Goal: Task Accomplishment & Management: Complete application form

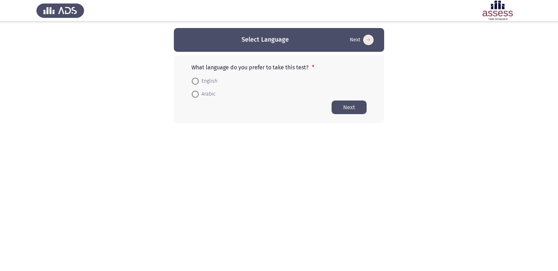
click at [194, 83] on span at bounding box center [195, 81] width 7 height 7
click at [194, 83] on input "English" at bounding box center [195, 81] width 7 height 7
radio input "true"
click at [342, 107] on button "Next" at bounding box center [348, 107] width 35 height 14
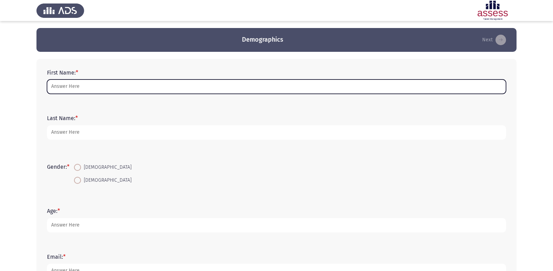
click at [82, 87] on input "First Name: *" at bounding box center [276, 87] width 459 height 14
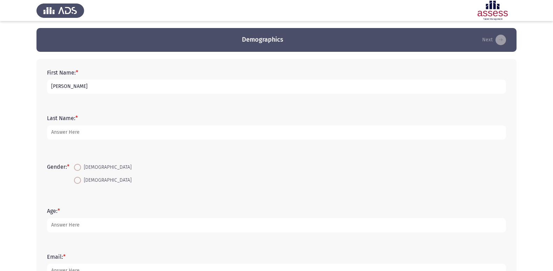
type input "[PERSON_NAME]"
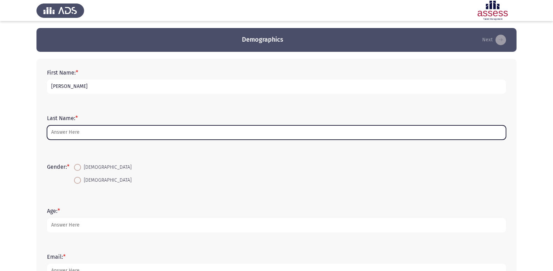
click at [150, 134] on input "Last Name: *" at bounding box center [276, 132] width 459 height 14
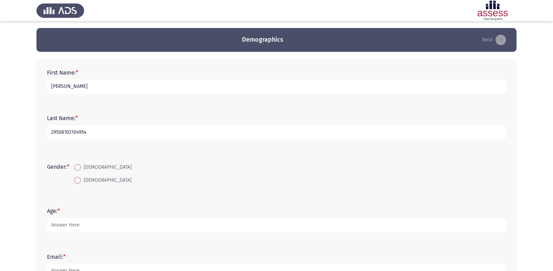
type input "29508102104954"
click at [81, 177] on span at bounding box center [77, 180] width 7 height 7
click at [81, 177] on input "[DEMOGRAPHIC_DATA]" at bounding box center [77, 180] width 7 height 7
radio input "true"
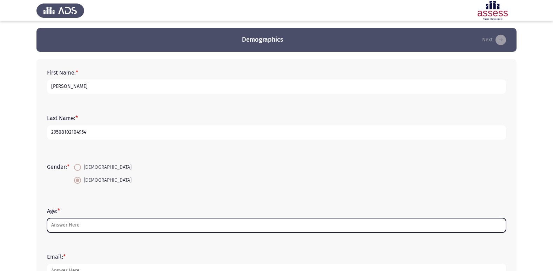
click at [88, 226] on input "Age: *" at bounding box center [276, 225] width 459 height 14
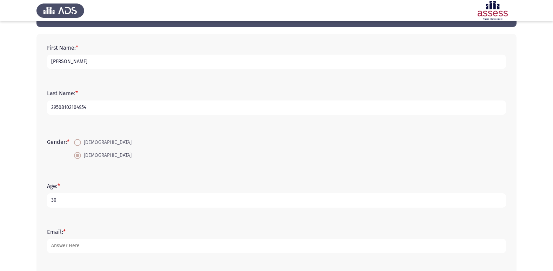
scroll to position [105, 0]
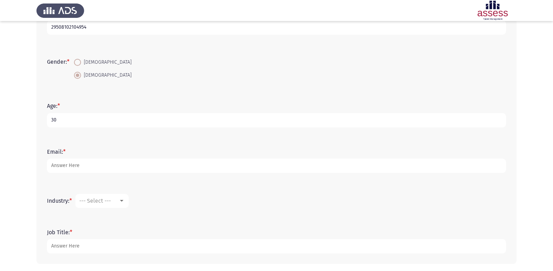
type input "30"
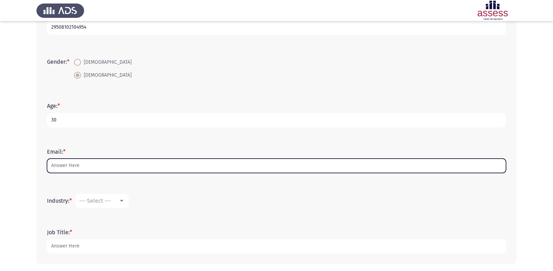
click at [69, 165] on input "Email: *" at bounding box center [276, 166] width 459 height 14
type input "ن"
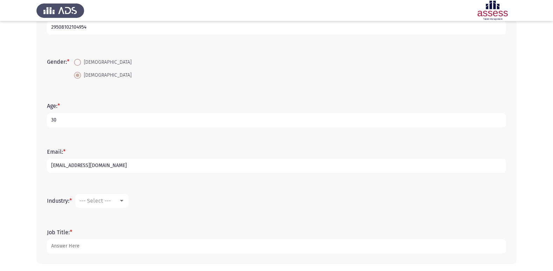
type input "[EMAIL_ADDRESS][DOMAIN_NAME]"
click at [122, 203] on div at bounding box center [121, 201] width 6 height 6
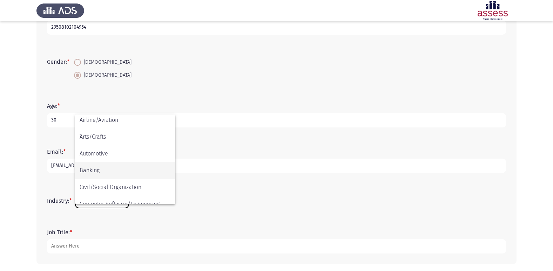
scroll to position [0, 0]
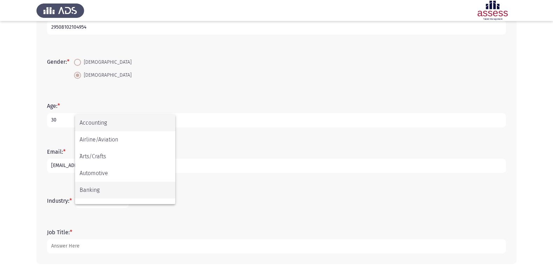
drag, startPoint x: 102, startPoint y: 184, endPoint x: 105, endPoint y: 182, distance: 3.8
click at [105, 182] on span "Banking" at bounding box center [125, 190] width 91 height 17
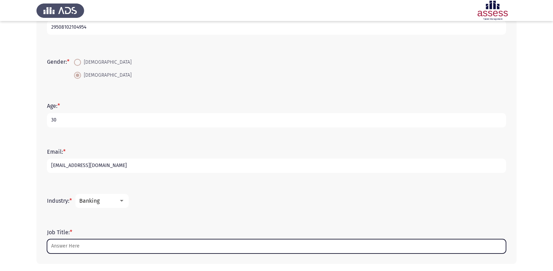
click at [93, 243] on input "Job Title: *" at bounding box center [276, 246] width 459 height 14
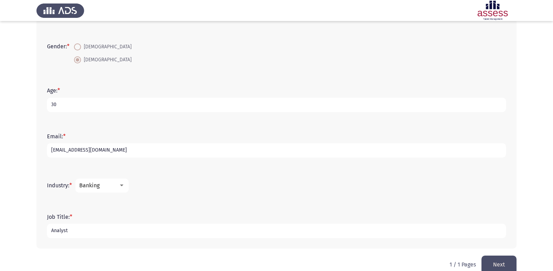
scroll to position [133, 0]
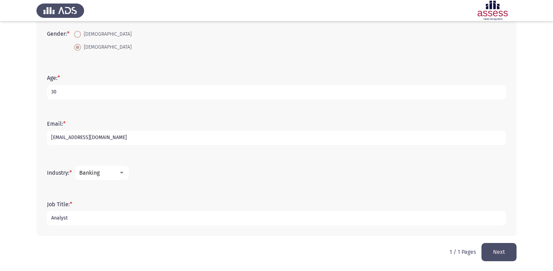
type input "Analyst"
click at [502, 248] on button "Next" at bounding box center [498, 252] width 35 height 18
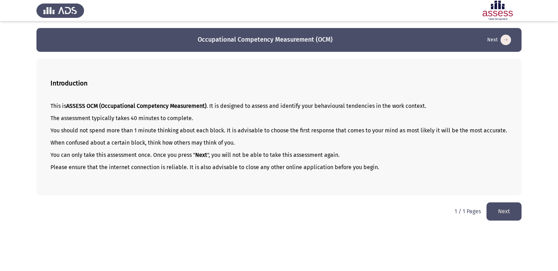
click at [513, 220] on button "Next" at bounding box center [503, 212] width 35 height 18
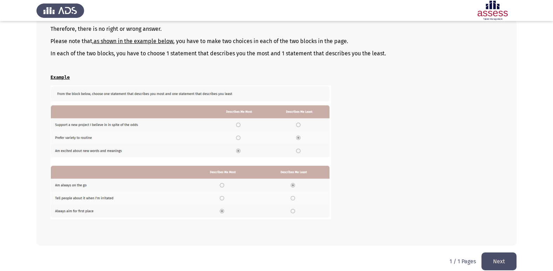
scroll to position [96, 0]
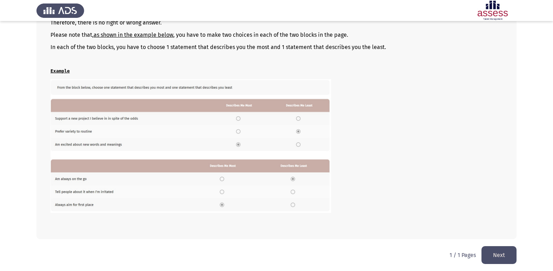
click at [503, 254] on button "Next" at bounding box center [498, 255] width 35 height 18
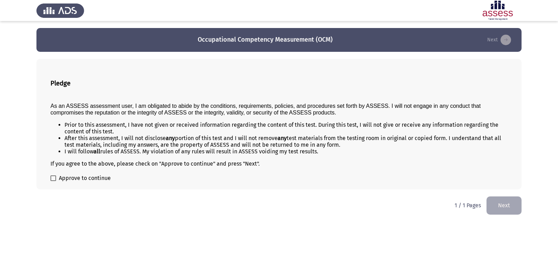
click at [50, 180] on span at bounding box center [53, 179] width 6 height 6
click at [53, 181] on input "Approve to continue" at bounding box center [53, 181] width 0 height 0
checkbox input "true"
click at [504, 208] on button "Next" at bounding box center [503, 206] width 35 height 18
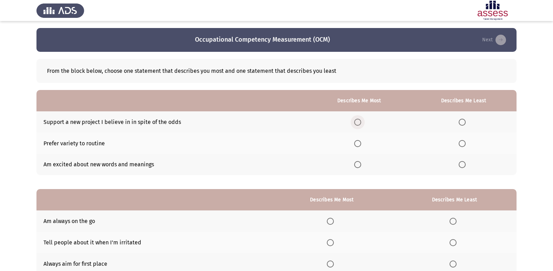
click at [359, 125] on span "Select an option" at bounding box center [357, 122] width 7 height 7
click at [359, 125] on input "Select an option" at bounding box center [357, 122] width 7 height 7
click at [463, 140] on span "Select an option" at bounding box center [461, 143] width 7 height 7
click at [463, 140] on input "Select an option" at bounding box center [461, 143] width 7 height 7
click at [465, 164] on span "Select an option" at bounding box center [461, 164] width 7 height 7
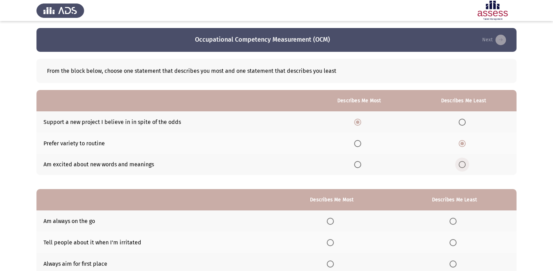
click at [465, 164] on input "Select an option" at bounding box center [461, 164] width 7 height 7
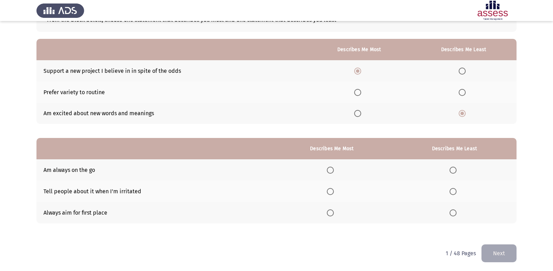
scroll to position [53, 0]
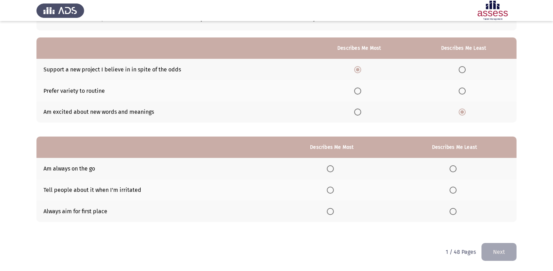
click at [332, 213] on span "Select an option" at bounding box center [330, 211] width 7 height 7
click at [332, 213] on input "Select an option" at bounding box center [330, 211] width 7 height 7
click at [454, 169] on span "Select an option" at bounding box center [452, 168] width 7 height 7
click at [454, 169] on input "Select an option" at bounding box center [452, 168] width 7 height 7
click at [453, 193] on span "Select an option" at bounding box center [452, 190] width 7 height 7
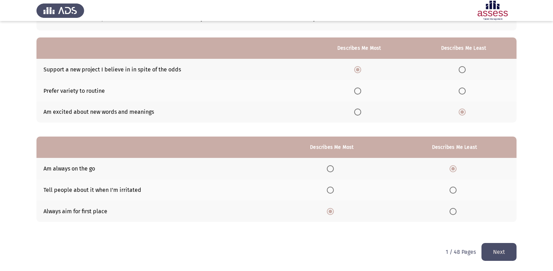
click at [453, 193] on input "Select an option" at bounding box center [452, 190] width 7 height 7
click at [451, 167] on span "Select an option" at bounding box center [452, 168] width 7 height 7
click at [451, 167] on input "Select an option" at bounding box center [452, 168] width 7 height 7
click at [500, 253] on button "Next" at bounding box center [498, 252] width 35 height 18
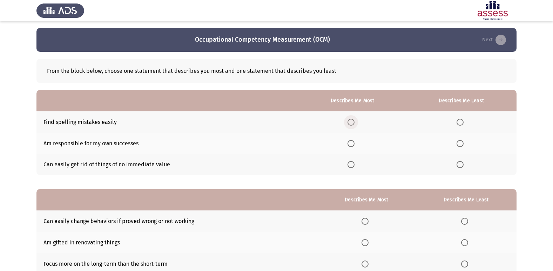
click at [354, 121] on span "Select an option" at bounding box center [350, 122] width 7 height 7
click at [354, 121] on input "Select an option" at bounding box center [350, 122] width 7 height 7
click at [459, 164] on span "Select an option" at bounding box center [459, 164] width 7 height 7
click at [459, 164] on input "Select an option" at bounding box center [459, 164] width 7 height 7
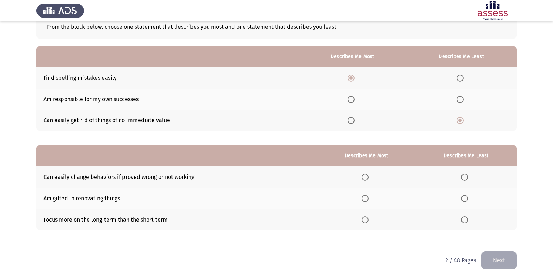
scroll to position [53, 0]
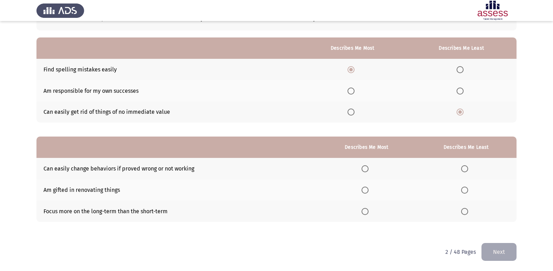
click at [368, 211] on span "Select an option" at bounding box center [364, 211] width 7 height 7
click at [368, 211] on input "Select an option" at bounding box center [364, 211] width 7 height 7
click at [368, 170] on span "Select an option" at bounding box center [364, 168] width 7 height 7
click at [368, 170] on input "Select an option" at bounding box center [364, 168] width 7 height 7
click at [464, 189] on span "Select an option" at bounding box center [464, 190] width 7 height 7
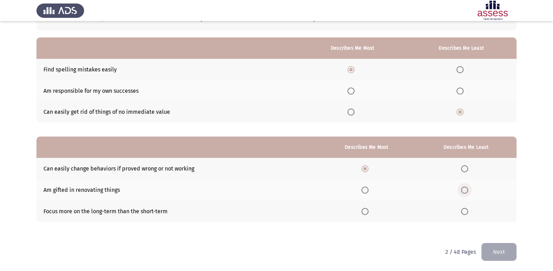
click at [464, 189] on input "Select an option" at bounding box center [464, 190] width 7 height 7
click at [505, 253] on button "Next" at bounding box center [498, 252] width 35 height 18
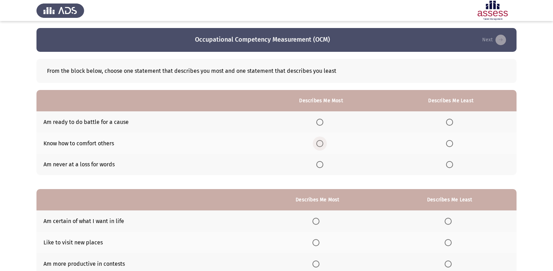
click at [320, 144] on span "Select an option" at bounding box center [319, 143] width 7 height 7
click at [320, 144] on input "Select an option" at bounding box center [319, 143] width 7 height 7
click at [447, 167] on span "Select an option" at bounding box center [449, 164] width 7 height 7
click at [447, 167] on input "Select an option" at bounding box center [449, 164] width 7 height 7
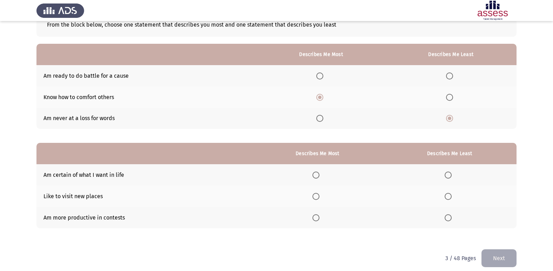
scroll to position [53, 0]
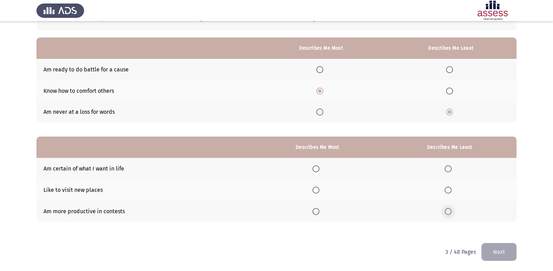
click at [451, 211] on span "Select an option" at bounding box center [447, 211] width 7 height 7
click at [451, 211] on input "Select an option" at bounding box center [447, 211] width 7 height 7
click at [316, 191] on span "Select an option" at bounding box center [315, 190] width 7 height 7
click at [316, 191] on input "Select an option" at bounding box center [315, 190] width 7 height 7
click at [497, 252] on button "Next" at bounding box center [498, 252] width 35 height 18
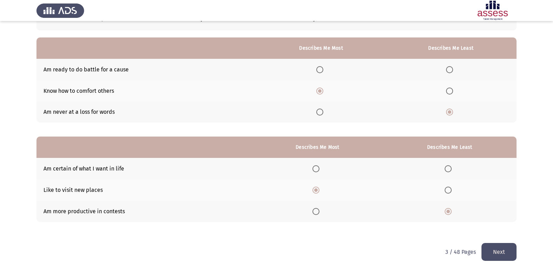
scroll to position [0, 0]
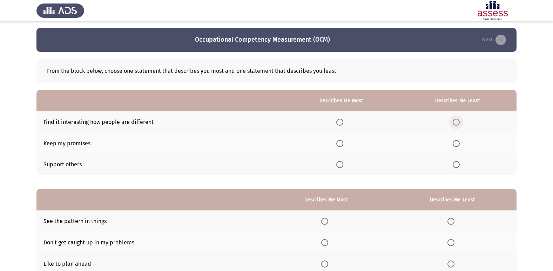
click at [455, 122] on span "Select an option" at bounding box center [455, 122] width 7 height 7
click at [455, 122] on input "Select an option" at bounding box center [455, 122] width 7 height 7
click at [342, 145] on span "Select an option" at bounding box center [339, 143] width 7 height 7
click at [342, 145] on input "Select an option" at bounding box center [339, 143] width 7 height 7
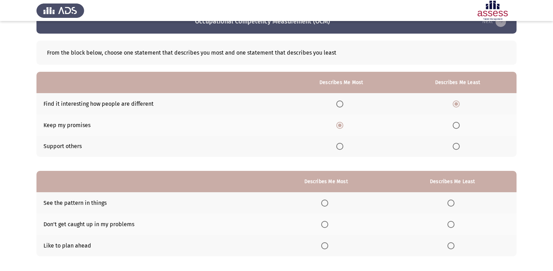
scroll to position [35, 0]
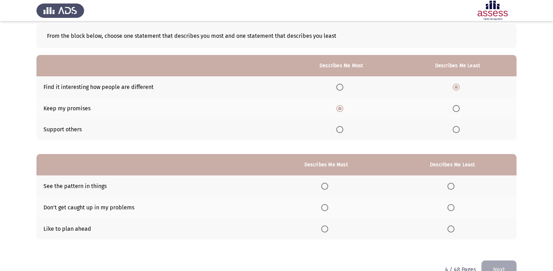
click at [327, 189] on span "Select an option" at bounding box center [324, 186] width 7 height 7
click at [327, 189] on input "Select an option" at bounding box center [324, 186] width 7 height 7
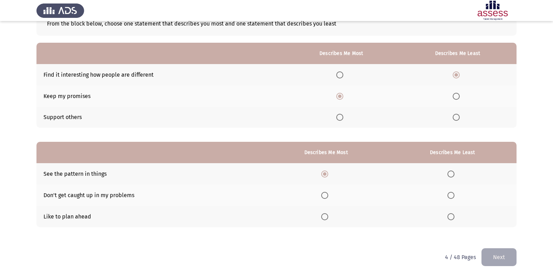
scroll to position [53, 0]
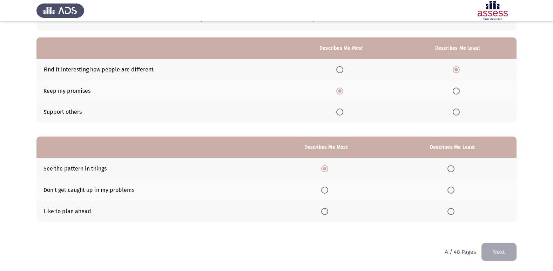
click at [452, 187] on span "Select an option" at bounding box center [450, 190] width 7 height 7
click at [452, 187] on input "Select an option" at bounding box center [450, 190] width 7 height 7
click at [502, 252] on button "Next" at bounding box center [498, 252] width 35 height 18
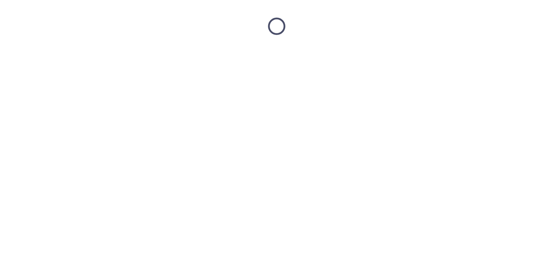
scroll to position [0, 0]
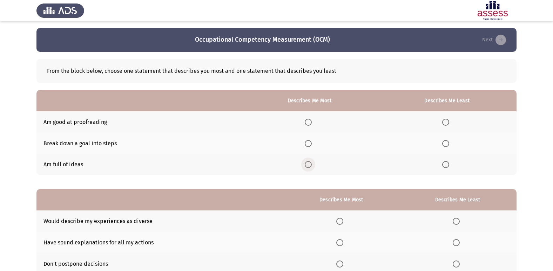
click at [312, 164] on span "Select an option" at bounding box center [308, 164] width 7 height 7
click at [312, 164] on input "Select an option" at bounding box center [308, 164] width 7 height 7
click at [445, 145] on span "Select an option" at bounding box center [445, 143] width 7 height 7
click at [445, 145] on input "Select an option" at bounding box center [445, 143] width 7 height 7
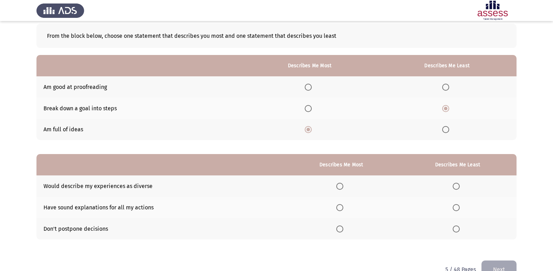
scroll to position [53, 0]
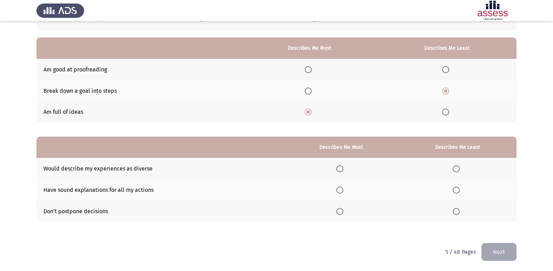
click at [343, 169] on span "Select an option" at bounding box center [339, 168] width 7 height 7
click at [343, 169] on input "Select an option" at bounding box center [339, 168] width 7 height 7
click at [454, 213] on span "Select an option" at bounding box center [455, 211] width 7 height 7
click at [454, 213] on input "Select an option" at bounding box center [455, 211] width 7 height 7
click at [501, 256] on button "Next" at bounding box center [498, 252] width 35 height 18
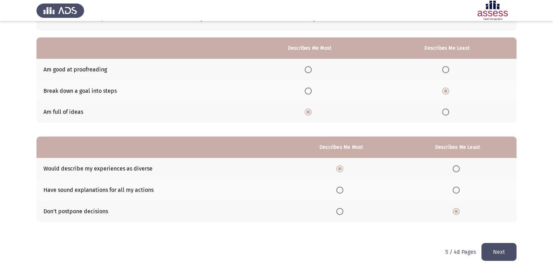
scroll to position [0, 0]
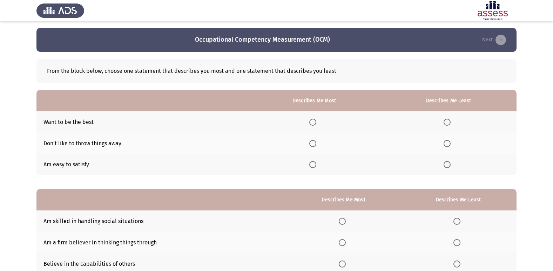
click at [316, 121] on span "Select an option" at bounding box center [312, 122] width 7 height 7
click at [316, 121] on input "Select an option" at bounding box center [312, 122] width 7 height 7
click at [448, 142] on span "Select an option" at bounding box center [446, 143] width 7 height 7
click at [448, 142] on input "Select an option" at bounding box center [446, 143] width 7 height 7
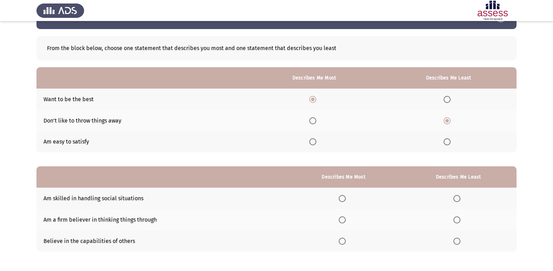
scroll to position [35, 0]
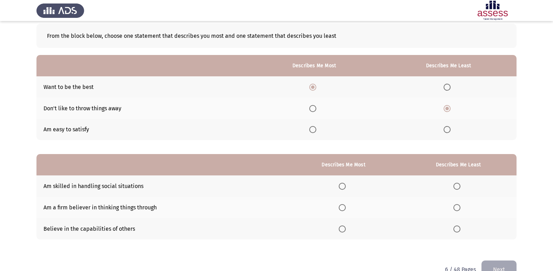
click at [345, 183] on span "Select an option" at bounding box center [341, 186] width 7 height 7
click at [345, 183] on input "Select an option" at bounding box center [341, 186] width 7 height 7
click at [458, 211] on span "Select an option" at bounding box center [456, 207] width 7 height 7
click at [458, 211] on input "Select an option" at bounding box center [456, 207] width 7 height 7
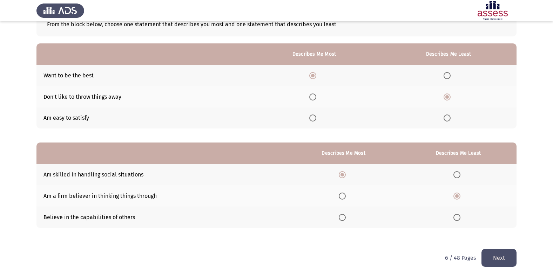
scroll to position [53, 0]
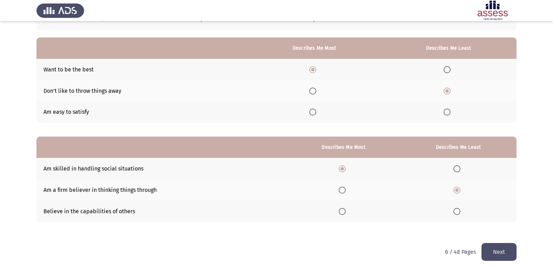
click at [489, 252] on button "Next" at bounding box center [498, 252] width 35 height 18
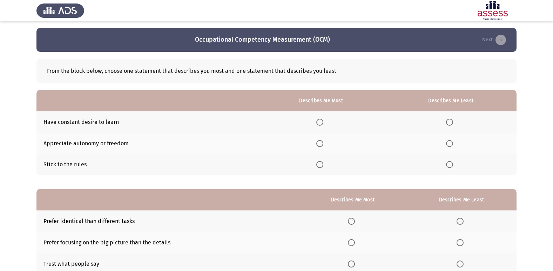
click at [320, 123] on span "Select an option" at bounding box center [319, 122] width 7 height 7
click at [320, 123] on input "Select an option" at bounding box center [319, 122] width 7 height 7
click at [450, 146] on span "Select an option" at bounding box center [449, 143] width 7 height 7
click at [450, 146] on input "Select an option" at bounding box center [449, 143] width 7 height 7
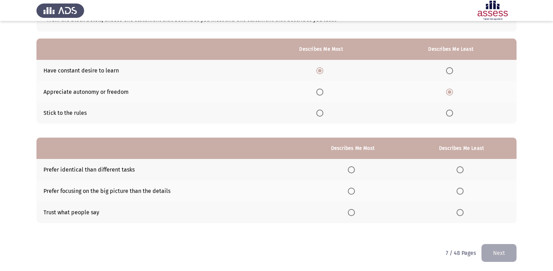
scroll to position [53, 0]
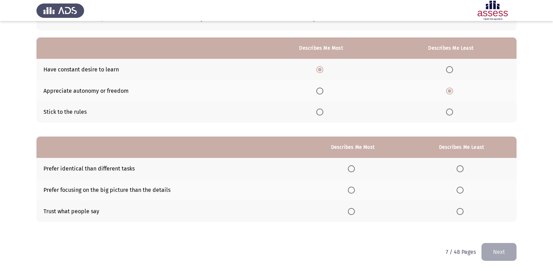
click at [352, 190] on span "Select an option" at bounding box center [351, 190] width 7 height 7
click at [352, 190] on input "Select an option" at bounding box center [351, 190] width 7 height 7
click at [463, 213] on span "Select an option" at bounding box center [459, 211] width 7 height 7
click at [463, 213] on input "Select an option" at bounding box center [459, 211] width 7 height 7
click at [500, 250] on button "Next" at bounding box center [498, 252] width 35 height 18
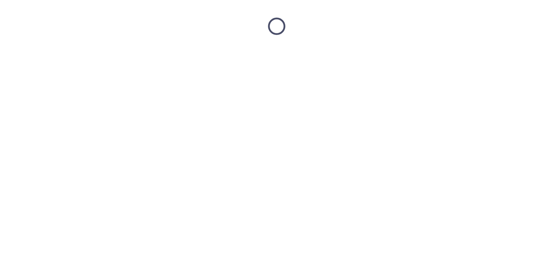
scroll to position [0, 0]
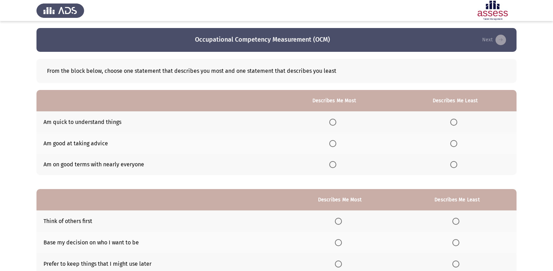
click at [454, 143] on span "Select an option" at bounding box center [453, 143] width 7 height 7
click at [454, 143] on input "Select an option" at bounding box center [453, 143] width 7 height 7
click at [332, 121] on span "Select an option" at bounding box center [332, 122] width 7 height 7
click at [332, 121] on input "Select an option" at bounding box center [332, 122] width 7 height 7
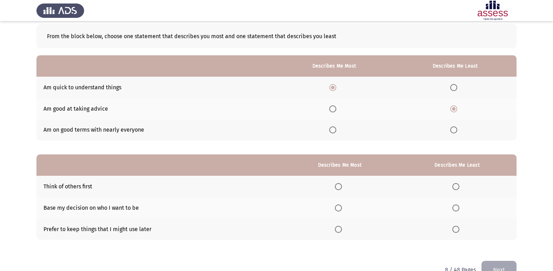
scroll to position [35, 0]
click at [342, 209] on span "Select an option" at bounding box center [338, 207] width 7 height 7
click at [342, 209] on input "Select an option" at bounding box center [338, 207] width 7 height 7
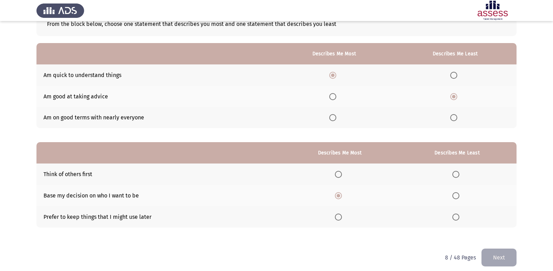
scroll to position [53, 0]
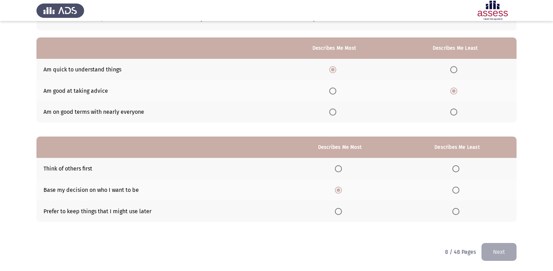
click at [339, 168] on span "Select an option" at bounding box center [338, 168] width 7 height 7
click at [339, 168] on input "Select an option" at bounding box center [338, 168] width 7 height 7
click at [456, 193] on span "Select an option" at bounding box center [455, 190] width 7 height 7
click at [456, 193] on input "Select an option" at bounding box center [455, 190] width 7 height 7
click at [340, 192] on span "Select an option" at bounding box center [338, 190] width 7 height 7
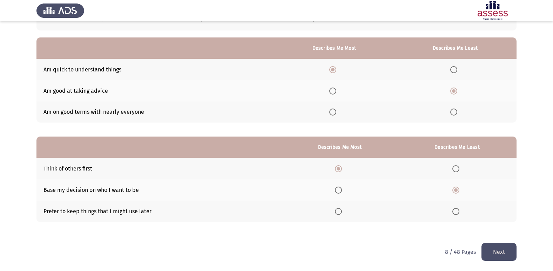
click at [340, 192] on input "Select an option" at bounding box center [338, 190] width 7 height 7
click at [457, 212] on span "Select an option" at bounding box center [455, 211] width 7 height 7
click at [457, 212] on input "Select an option" at bounding box center [455, 211] width 7 height 7
click at [488, 253] on button "Next" at bounding box center [498, 252] width 35 height 18
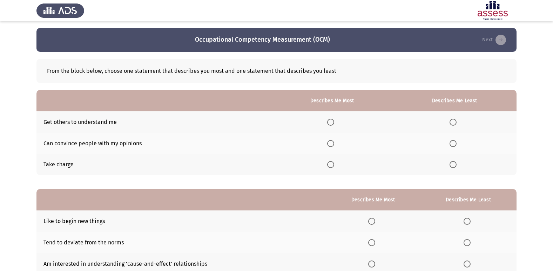
click at [333, 165] on span "Select an option" at bounding box center [330, 164] width 7 height 7
click at [333, 165] on input "Select an option" at bounding box center [330, 164] width 7 height 7
click at [455, 122] on span "Select an option" at bounding box center [452, 122] width 7 height 7
click at [455, 122] on input "Select an option" at bounding box center [452, 122] width 7 height 7
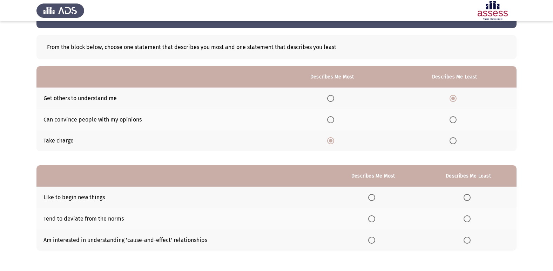
scroll to position [53, 0]
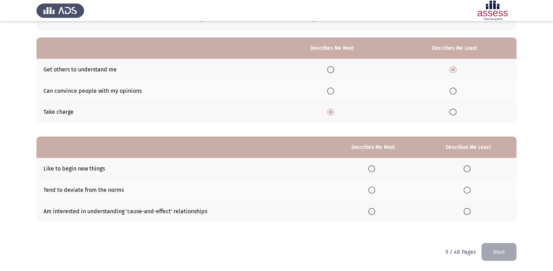
click at [373, 167] on span "Select an option" at bounding box center [371, 168] width 7 height 7
click at [373, 167] on input "Select an option" at bounding box center [371, 168] width 7 height 7
click at [466, 208] on span "Select an option" at bounding box center [466, 211] width 7 height 7
click at [466, 208] on input "Select an option" at bounding box center [466, 211] width 7 height 7
click at [504, 253] on button "Next" at bounding box center [498, 252] width 35 height 18
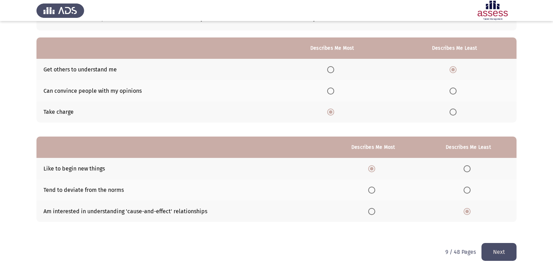
scroll to position [0, 0]
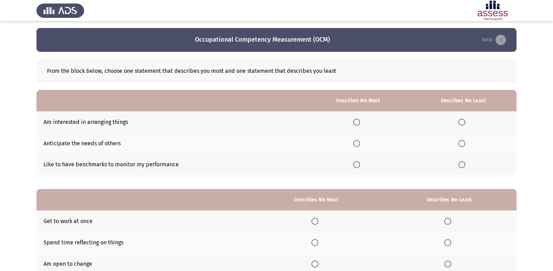
click at [463, 124] on span "Select an option" at bounding box center [461, 122] width 7 height 7
click at [463, 124] on input "Select an option" at bounding box center [461, 122] width 7 height 7
click at [356, 167] on span "Select an option" at bounding box center [356, 164] width 7 height 7
click at [356, 167] on input "Select an option" at bounding box center [356, 164] width 7 height 7
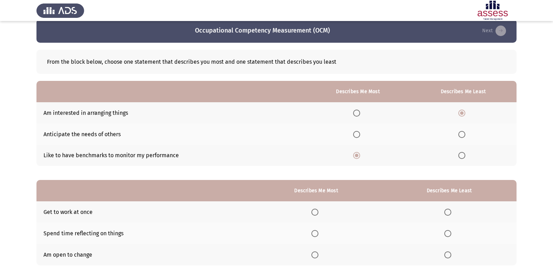
scroll to position [35, 0]
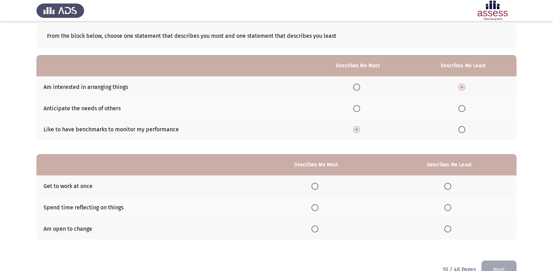
click at [315, 226] on span "Select an option" at bounding box center [314, 229] width 7 height 7
click at [315, 226] on input "Select an option" at bounding box center [314, 229] width 7 height 7
click at [451, 210] on span "Select an option" at bounding box center [447, 207] width 7 height 7
click at [451, 210] on input "Select an option" at bounding box center [447, 207] width 7 height 7
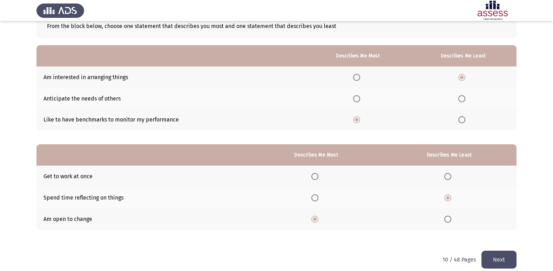
scroll to position [53, 0]
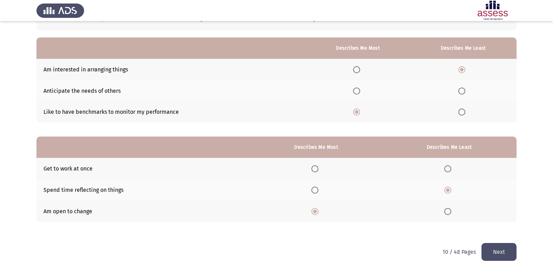
click at [489, 251] on button "Next" at bounding box center [498, 252] width 35 height 18
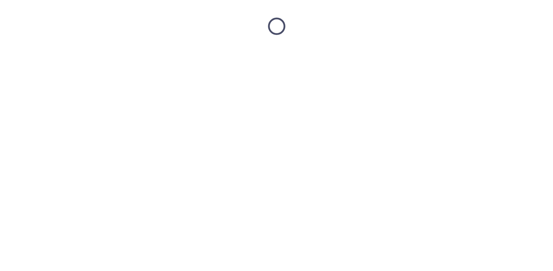
scroll to position [0, 0]
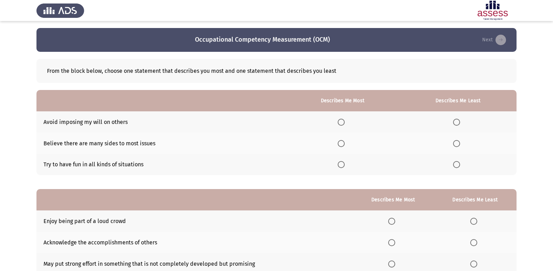
click at [342, 122] on span "Select an option" at bounding box center [340, 122] width 7 height 7
click at [342, 122] on input "Select an option" at bounding box center [340, 122] width 7 height 7
click at [458, 164] on span "Select an option" at bounding box center [456, 164] width 7 height 7
click at [458, 164] on input "Select an option" at bounding box center [456, 164] width 7 height 7
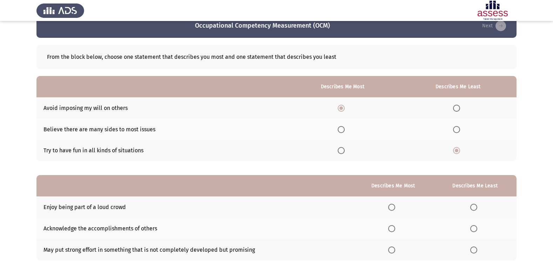
scroll to position [35, 0]
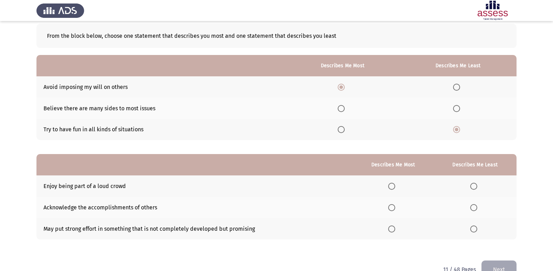
click at [473, 184] on span "Select an option" at bounding box center [473, 186] width 7 height 7
click at [473, 184] on input "Select an option" at bounding box center [473, 186] width 7 height 7
click at [390, 230] on span "Select an option" at bounding box center [391, 229] width 7 height 7
click at [390, 230] on input "Select an option" at bounding box center [391, 229] width 7 height 7
click at [503, 266] on button "Next" at bounding box center [498, 270] width 35 height 18
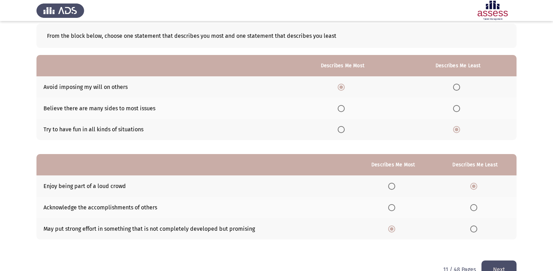
scroll to position [0, 0]
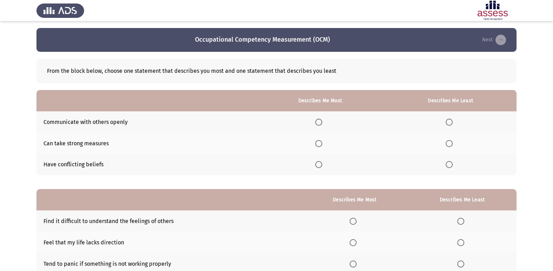
click at [322, 144] on span "Select an option" at bounding box center [318, 143] width 7 height 7
click at [322, 144] on input "Select an option" at bounding box center [318, 143] width 7 height 7
click at [451, 168] on span "Select an option" at bounding box center [448, 164] width 7 height 7
click at [451, 168] on input "Select an option" at bounding box center [448, 164] width 7 height 7
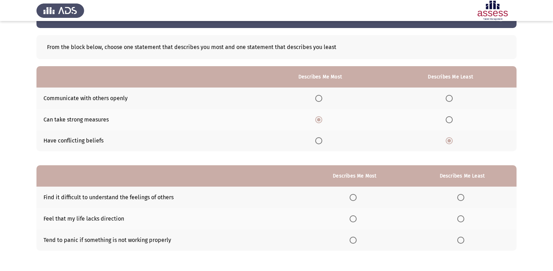
scroll to position [35, 0]
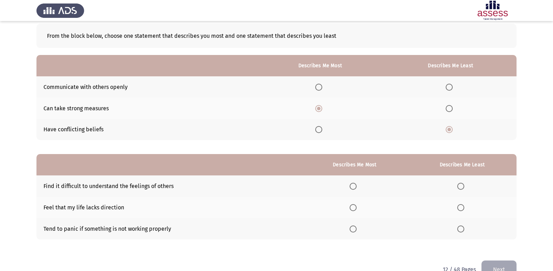
click at [319, 87] on span "Select an option" at bounding box center [319, 87] width 0 height 0
click at [320, 87] on input "Select an option" at bounding box center [318, 87] width 7 height 7
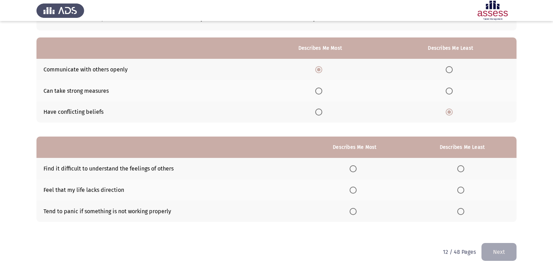
click at [462, 171] on span "Select an option" at bounding box center [460, 168] width 7 height 7
click at [462, 171] on input "Select an option" at bounding box center [460, 168] width 7 height 7
click at [353, 212] on span "Select an option" at bounding box center [353, 212] width 0 height 0
click at [355, 212] on input "Select an option" at bounding box center [352, 211] width 7 height 7
click at [506, 254] on button "Next" at bounding box center [498, 252] width 35 height 18
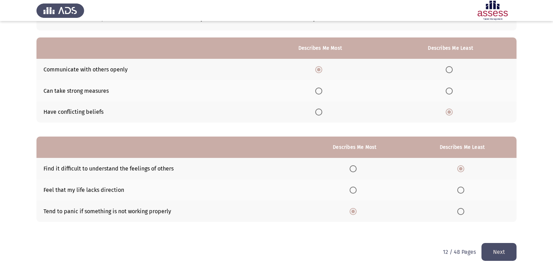
scroll to position [0, 0]
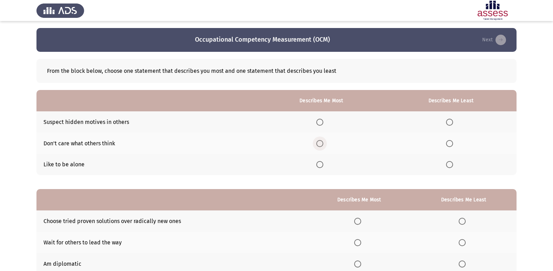
click at [323, 144] on span "Select an option" at bounding box center [319, 143] width 7 height 7
click at [323, 144] on input "Select an option" at bounding box center [319, 143] width 7 height 7
click at [450, 167] on span "Select an option" at bounding box center [449, 164] width 7 height 7
click at [450, 167] on input "Select an option" at bounding box center [449, 164] width 7 height 7
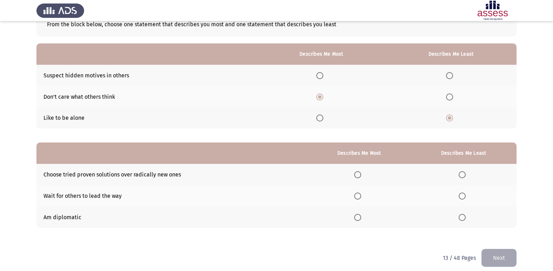
scroll to position [53, 0]
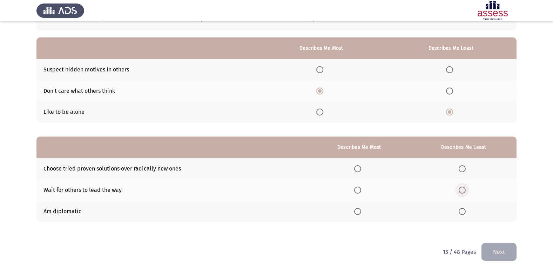
click at [464, 192] on span "Select an option" at bounding box center [461, 190] width 7 height 7
click at [464, 192] on input "Select an option" at bounding box center [461, 190] width 7 height 7
click at [361, 212] on span "Select an option" at bounding box center [357, 211] width 7 height 7
click at [361, 212] on input "Select an option" at bounding box center [357, 211] width 7 height 7
click at [494, 251] on button "Next" at bounding box center [498, 252] width 35 height 18
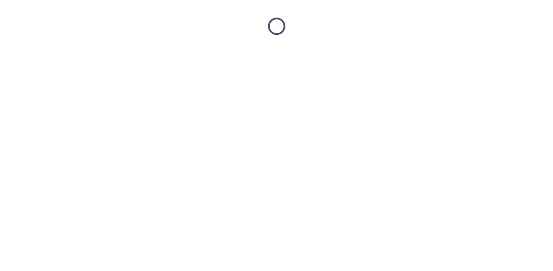
scroll to position [0, 0]
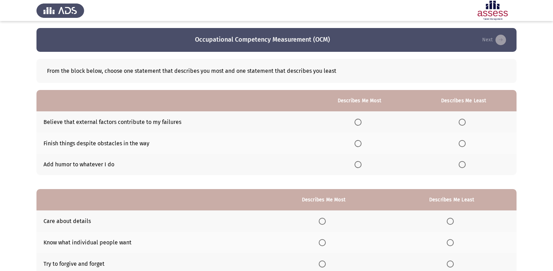
click at [361, 145] on span "Select an option" at bounding box center [357, 143] width 7 height 7
click at [361, 145] on input "Select an option" at bounding box center [357, 143] width 7 height 7
click at [460, 122] on span "Select an option" at bounding box center [461, 122] width 7 height 7
click at [460, 122] on input "Select an option" at bounding box center [461, 122] width 7 height 7
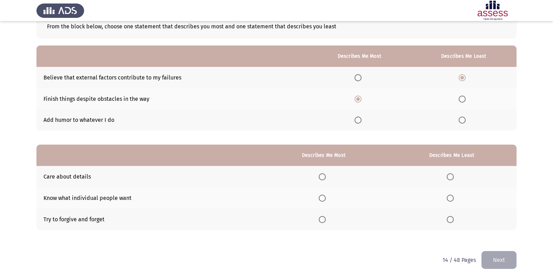
scroll to position [53, 0]
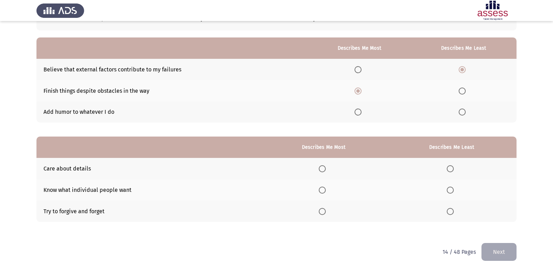
click at [323, 167] on span "Select an option" at bounding box center [322, 168] width 7 height 7
click at [323, 167] on input "Select an option" at bounding box center [322, 168] width 7 height 7
click at [449, 211] on span "Select an option" at bounding box center [449, 211] width 7 height 7
click at [449, 211] on input "Select an option" at bounding box center [449, 211] width 7 height 7
click at [448, 191] on span "Select an option" at bounding box center [449, 190] width 7 height 7
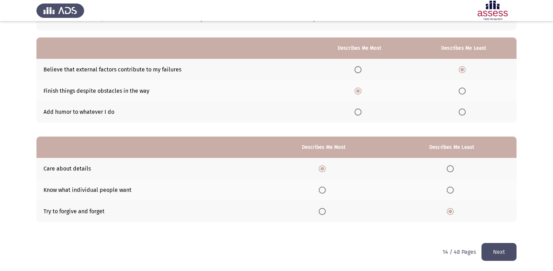
click at [448, 191] on input "Select an option" at bounding box center [449, 190] width 7 height 7
click at [490, 246] on button "Next" at bounding box center [498, 252] width 35 height 18
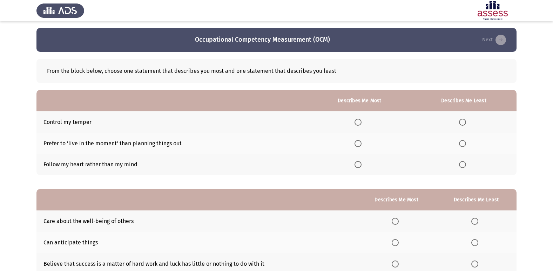
click at [361, 123] on span "Select an option" at bounding box center [357, 122] width 7 height 7
click at [361, 123] on input "Select an option" at bounding box center [357, 122] width 7 height 7
click at [465, 162] on span "Select an option" at bounding box center [462, 164] width 7 height 7
click at [465, 162] on input "Select an option" at bounding box center [462, 164] width 7 height 7
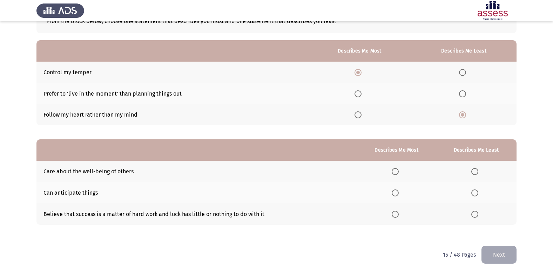
scroll to position [53, 0]
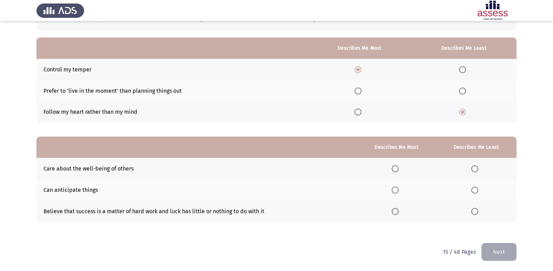
click at [398, 213] on span "Select an option" at bounding box center [394, 211] width 7 height 7
click at [398, 213] on input "Select an option" at bounding box center [394, 211] width 7 height 7
click at [472, 191] on span "Select an option" at bounding box center [474, 190] width 7 height 7
click at [472, 191] on input "Select an option" at bounding box center [474, 190] width 7 height 7
click at [486, 250] on button "Next" at bounding box center [498, 252] width 35 height 18
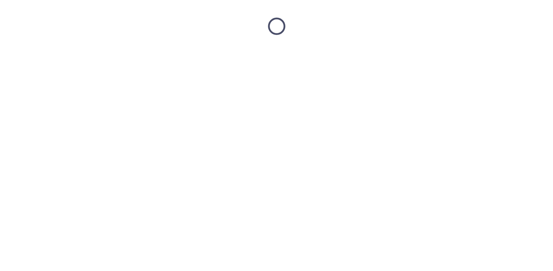
scroll to position [0, 0]
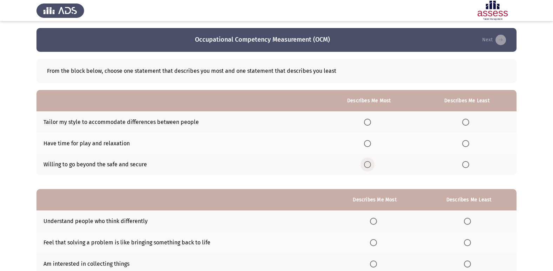
click at [367, 163] on span "Select an option" at bounding box center [367, 164] width 7 height 7
click at [367, 163] on input "Select an option" at bounding box center [367, 164] width 7 height 7
click at [467, 144] on span "Select an option" at bounding box center [465, 143] width 7 height 7
click at [467, 144] on input "Select an option" at bounding box center [465, 143] width 7 height 7
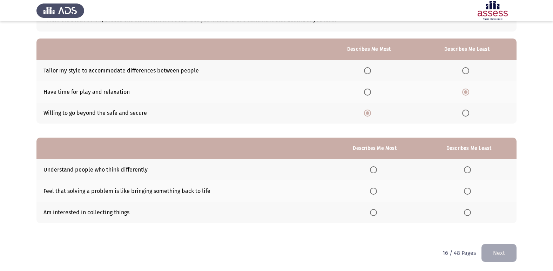
scroll to position [53, 0]
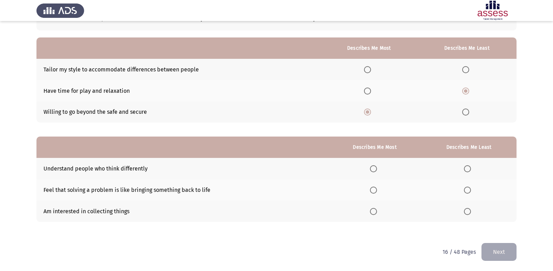
click at [375, 170] on span "Select an option" at bounding box center [373, 168] width 7 height 7
click at [375, 170] on input "Select an option" at bounding box center [373, 168] width 7 height 7
click at [465, 189] on span "Select an option" at bounding box center [467, 190] width 7 height 7
click at [465, 189] on input "Select an option" at bounding box center [467, 190] width 7 height 7
click at [468, 210] on span "Select an option" at bounding box center [467, 211] width 7 height 7
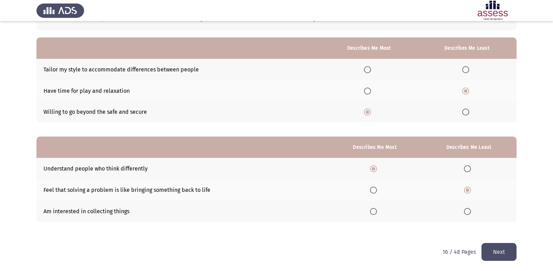
click at [468, 210] on input "Select an option" at bounding box center [467, 211] width 7 height 7
click at [493, 251] on button "Next" at bounding box center [498, 252] width 35 height 18
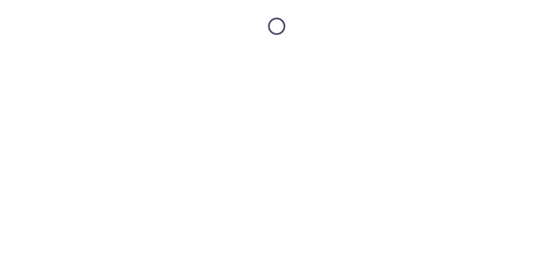
scroll to position [0, 0]
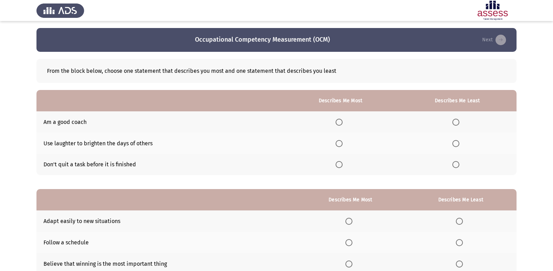
click at [342, 164] on span "Select an option" at bounding box center [338, 164] width 7 height 7
click at [342, 164] on input "Select an option" at bounding box center [338, 164] width 7 height 7
click at [458, 142] on span "Select an option" at bounding box center [455, 143] width 7 height 7
click at [458, 142] on input "Select an option" at bounding box center [455, 143] width 7 height 7
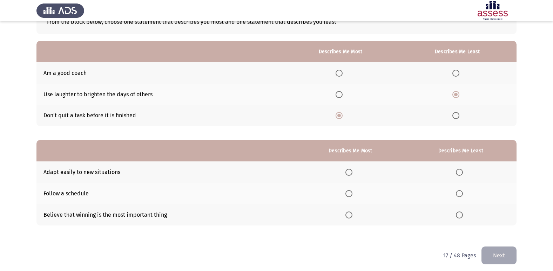
scroll to position [53, 0]
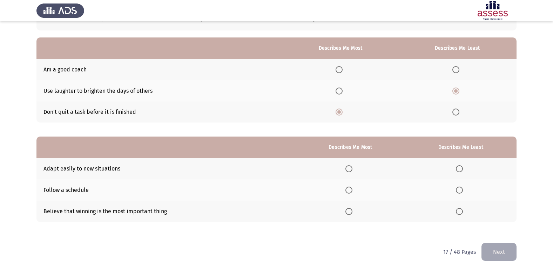
click at [348, 170] on span "Select an option" at bounding box center [348, 168] width 7 height 7
click at [348, 170] on input "Select an option" at bounding box center [348, 168] width 7 height 7
click at [457, 211] on span "Select an option" at bounding box center [459, 211] width 7 height 7
click at [457, 211] on input "Select an option" at bounding box center [459, 211] width 7 height 7
click at [493, 245] on button "Next" at bounding box center [498, 252] width 35 height 18
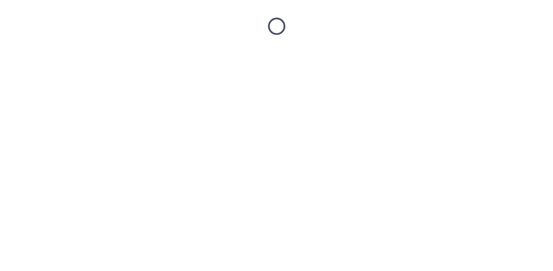
scroll to position [0, 0]
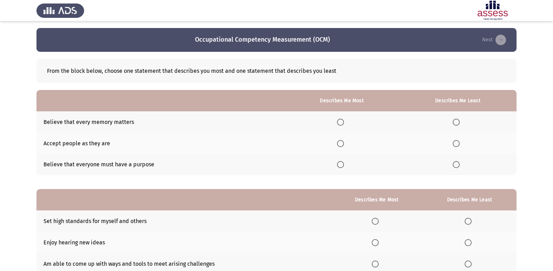
click at [343, 166] on span "Select an option" at bounding box center [340, 164] width 7 height 7
click at [343, 166] on input "Select an option" at bounding box center [340, 164] width 7 height 7
click at [458, 122] on span "Select an option" at bounding box center [455, 122] width 7 height 7
click at [458, 122] on input "Select an option" at bounding box center [455, 122] width 7 height 7
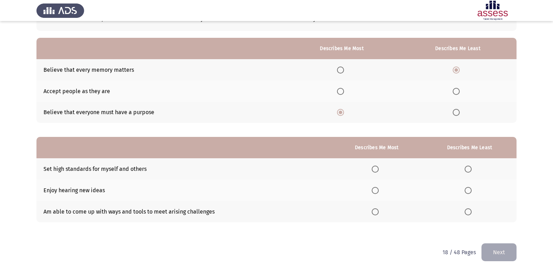
scroll to position [53, 0]
click at [374, 169] on span "Select an option" at bounding box center [374, 168] width 7 height 7
click at [374, 169] on input "Select an option" at bounding box center [374, 168] width 7 height 7
click at [466, 208] on span "Select an option" at bounding box center [467, 211] width 7 height 7
click at [466, 208] on input "Select an option" at bounding box center [467, 211] width 7 height 7
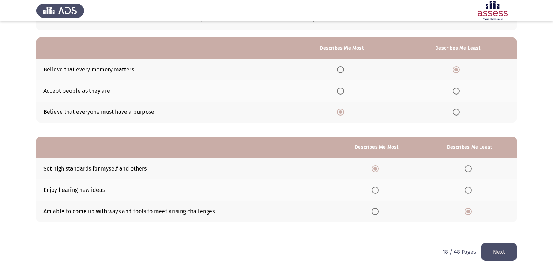
click at [467, 192] on span "Select an option" at bounding box center [467, 190] width 7 height 7
click at [467, 192] on input "Select an option" at bounding box center [467, 190] width 7 height 7
click at [494, 247] on button "Next" at bounding box center [498, 252] width 35 height 18
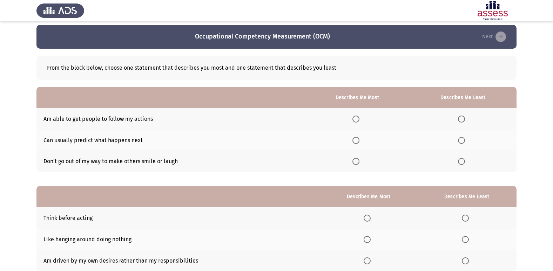
scroll to position [0, 0]
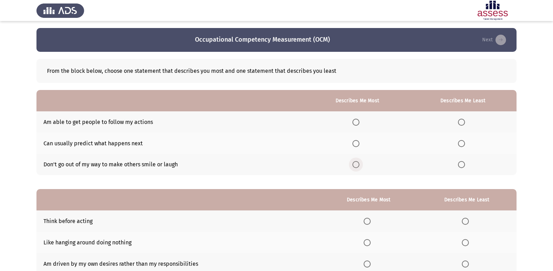
click at [358, 163] on span "Select an option" at bounding box center [355, 164] width 7 height 7
click at [358, 163] on input "Select an option" at bounding box center [355, 164] width 7 height 7
click at [359, 143] on span "Select an option" at bounding box center [355, 143] width 7 height 7
click at [359, 143] on input "Select an option" at bounding box center [355, 143] width 7 height 7
click at [460, 166] on span "Select an option" at bounding box center [461, 164] width 7 height 7
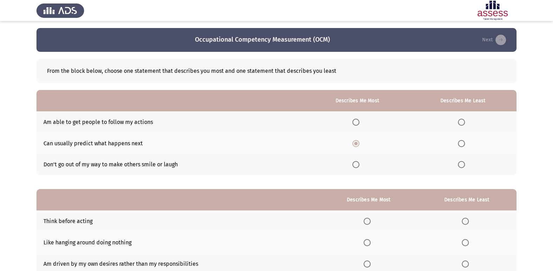
click at [460, 166] on input "Select an option" at bounding box center [461, 164] width 7 height 7
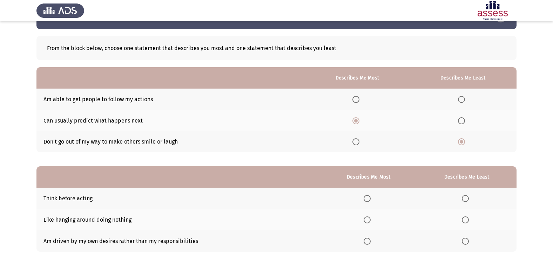
scroll to position [35, 0]
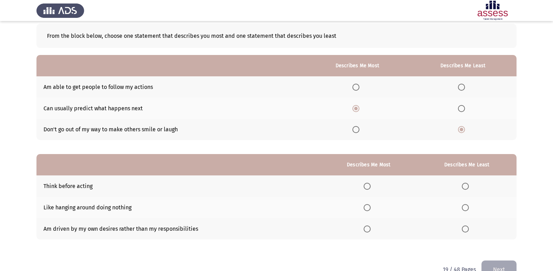
click at [367, 187] on span "Select an option" at bounding box center [366, 186] width 7 height 7
click at [367, 187] on input "Select an option" at bounding box center [366, 186] width 7 height 7
click at [465, 208] on span "Select an option" at bounding box center [464, 207] width 7 height 7
click at [465, 208] on input "Select an option" at bounding box center [464, 207] width 7 height 7
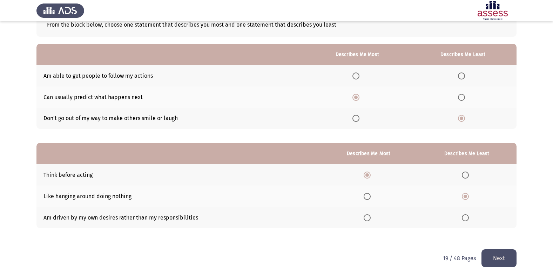
scroll to position [53, 0]
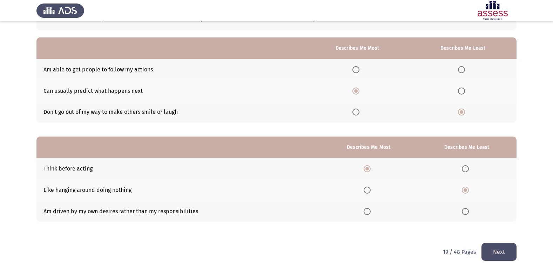
click at [493, 250] on button "Next" at bounding box center [498, 252] width 35 height 18
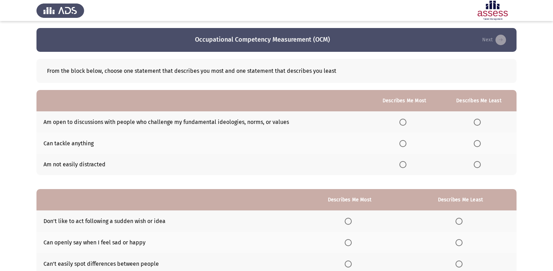
click at [406, 121] on span "Select an option" at bounding box center [402, 122] width 7 height 7
click at [406, 121] on input "Select an option" at bounding box center [402, 122] width 7 height 7
click at [475, 143] on span "Select an option" at bounding box center [476, 143] width 7 height 7
click at [475, 143] on input "Select an option" at bounding box center [476, 143] width 7 height 7
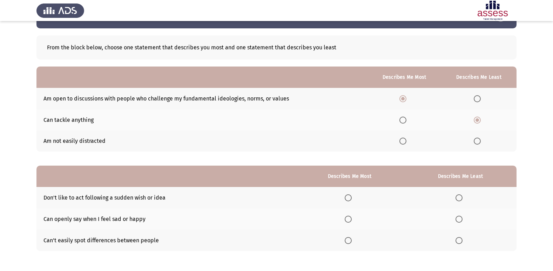
scroll to position [53, 0]
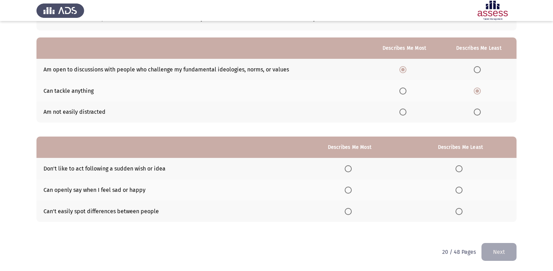
click at [457, 190] on span "Select an option" at bounding box center [458, 190] width 7 height 7
click at [457, 190] on input "Select an option" at bounding box center [458, 190] width 7 height 7
click at [461, 210] on span "Select an option" at bounding box center [458, 211] width 7 height 7
click at [461, 210] on input "Select an option" at bounding box center [458, 211] width 7 height 7
click at [348, 169] on span "Select an option" at bounding box center [347, 168] width 7 height 7
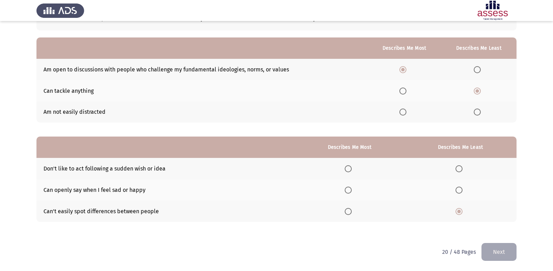
click at [348, 169] on input "Select an option" at bounding box center [347, 168] width 7 height 7
click at [493, 248] on button "Next" at bounding box center [498, 252] width 35 height 18
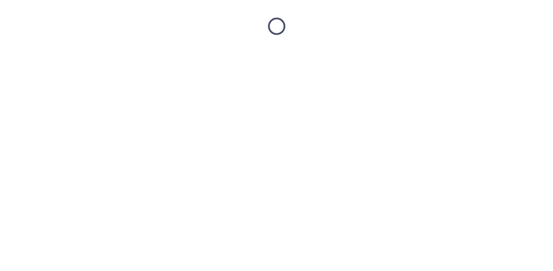
scroll to position [0, 0]
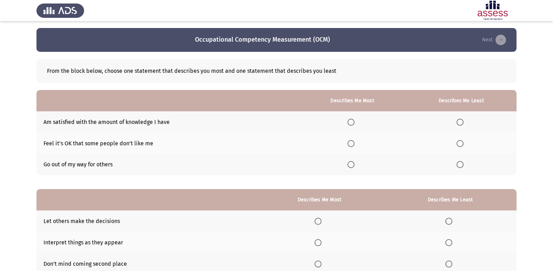
click at [460, 123] on span "Select an option" at bounding box center [459, 122] width 7 height 7
click at [460, 123] on input "Select an option" at bounding box center [459, 122] width 7 height 7
click at [353, 144] on span "Select an option" at bounding box center [350, 143] width 7 height 7
click at [353, 144] on input "Select an option" at bounding box center [350, 143] width 7 height 7
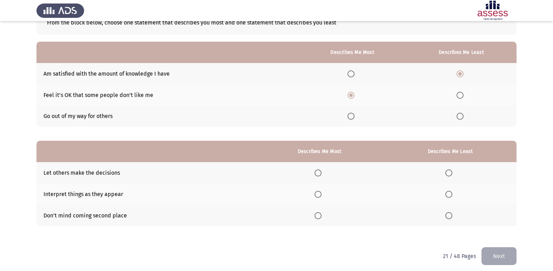
scroll to position [53, 0]
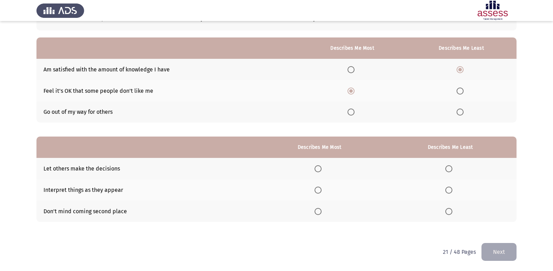
click at [321, 189] on span "Select an option" at bounding box center [317, 190] width 7 height 7
click at [321, 189] on input "Select an option" at bounding box center [317, 190] width 7 height 7
click at [446, 167] on span "Select an option" at bounding box center [448, 168] width 7 height 7
click at [446, 167] on input "Select an option" at bounding box center [448, 168] width 7 height 7
click at [492, 254] on button "Next" at bounding box center [498, 252] width 35 height 18
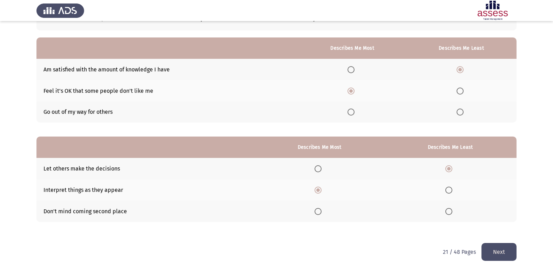
scroll to position [0, 0]
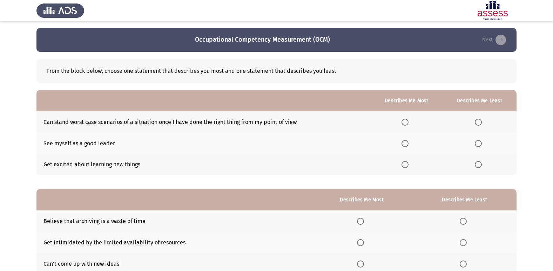
click at [405, 165] on span "Select an option" at bounding box center [405, 165] width 0 height 0
click at [407, 165] on input "Select an option" at bounding box center [404, 164] width 7 height 7
click at [479, 119] on span "Select an option" at bounding box center [477, 122] width 7 height 7
click at [479, 119] on input "Select an option" at bounding box center [477, 122] width 7 height 7
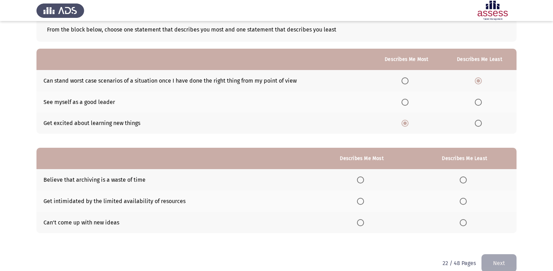
scroll to position [53, 0]
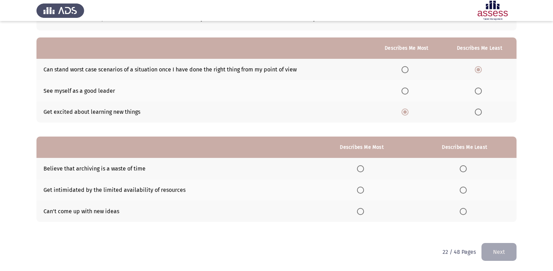
click at [360, 168] on span "Select an option" at bounding box center [360, 168] width 7 height 7
click at [360, 168] on input "Select an option" at bounding box center [360, 168] width 7 height 7
click at [463, 213] on span "Select an option" at bounding box center [462, 211] width 7 height 7
click at [463, 213] on input "Select an option" at bounding box center [462, 211] width 7 height 7
click at [502, 259] on button "Next" at bounding box center [498, 252] width 35 height 18
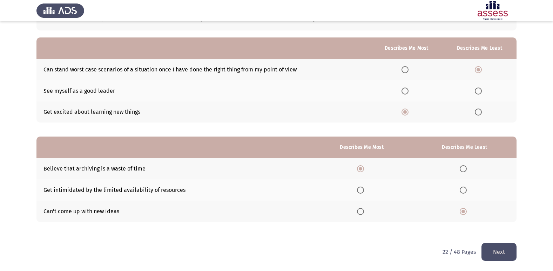
scroll to position [0, 0]
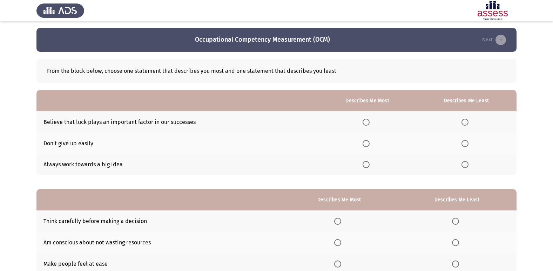
click at [366, 143] on span "Select an option" at bounding box center [365, 143] width 7 height 7
click at [366, 143] on input "Select an option" at bounding box center [365, 143] width 7 height 7
click at [465, 122] on span "Select an option" at bounding box center [464, 122] width 7 height 7
click at [465, 122] on input "Select an option" at bounding box center [464, 122] width 7 height 7
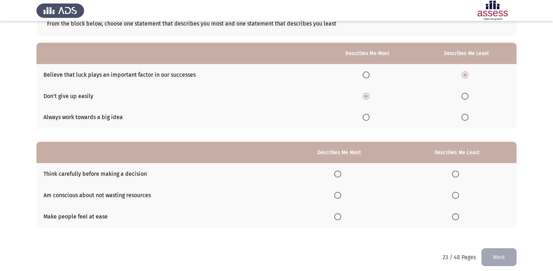
scroll to position [53, 0]
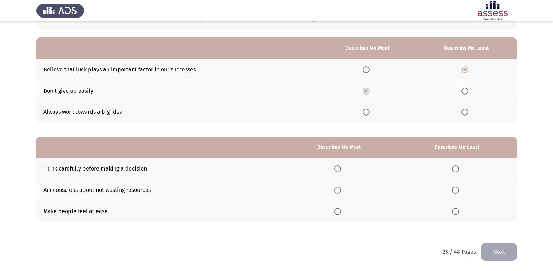
click at [341, 190] on span "Select an option" at bounding box center [337, 190] width 7 height 7
click at [341, 190] on input "Select an option" at bounding box center [337, 190] width 7 height 7
click at [340, 170] on span "Select an option" at bounding box center [337, 168] width 7 height 7
click at [340, 170] on input "Select an option" at bounding box center [337, 168] width 7 height 7
click at [456, 189] on span "Select an option" at bounding box center [455, 190] width 7 height 7
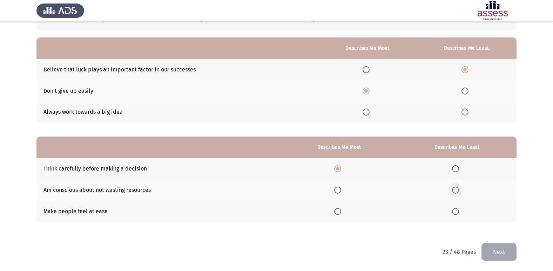
click at [456, 189] on input "Select an option" at bounding box center [455, 190] width 7 height 7
click at [456, 212] on span "Select an option" at bounding box center [455, 211] width 7 height 7
click at [456, 212] on input "Select an option" at bounding box center [455, 211] width 7 height 7
click at [489, 251] on button "Next" at bounding box center [498, 252] width 35 height 18
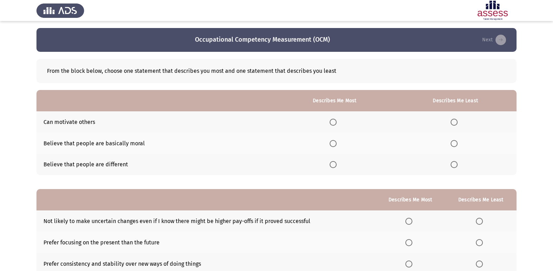
click at [331, 125] on span "Select an option" at bounding box center [332, 122] width 7 height 7
click at [331, 125] on input "Select an option" at bounding box center [332, 122] width 7 height 7
click at [456, 146] on span "Select an option" at bounding box center [453, 143] width 7 height 7
click at [456, 146] on input "Select an option" at bounding box center [453, 143] width 7 height 7
click at [333, 166] on span "Select an option" at bounding box center [332, 164] width 7 height 7
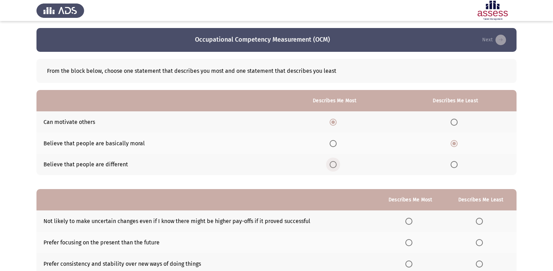
click at [333, 166] on input "Select an option" at bounding box center [332, 164] width 7 height 7
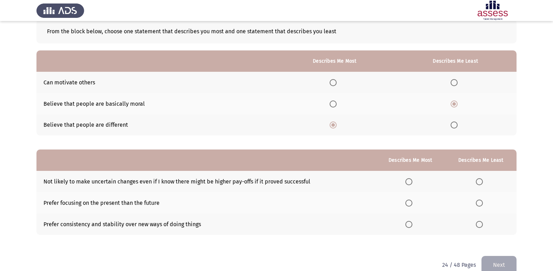
scroll to position [53, 0]
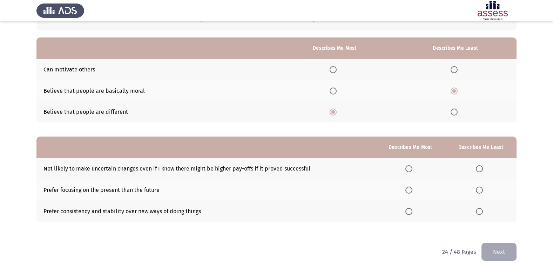
click at [483, 168] on span "Select an option" at bounding box center [479, 168] width 7 height 7
click at [483, 168] on input "Select an option" at bounding box center [479, 168] width 7 height 7
click at [412, 190] on span "Select an option" at bounding box center [408, 190] width 7 height 7
click at [412, 190] on input "Select an option" at bounding box center [408, 190] width 7 height 7
click at [495, 248] on button "Next" at bounding box center [498, 252] width 35 height 18
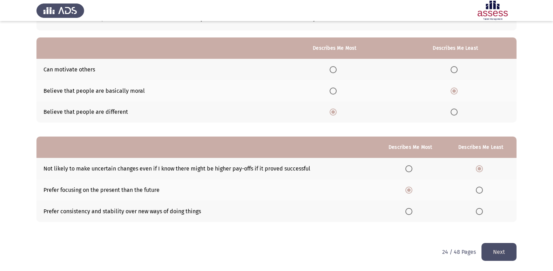
scroll to position [0, 0]
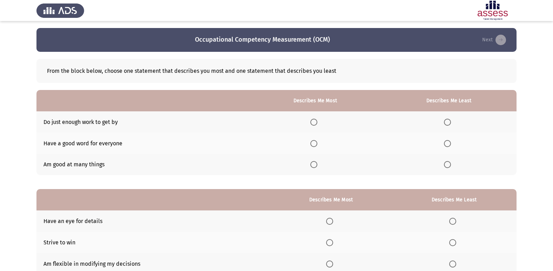
click at [447, 121] on span "Select an option" at bounding box center [447, 122] width 7 height 7
click at [447, 121] on input "Select an option" at bounding box center [447, 122] width 7 height 7
click at [317, 142] on span "Select an option" at bounding box center [313, 143] width 7 height 7
click at [317, 142] on input "Select an option" at bounding box center [313, 143] width 7 height 7
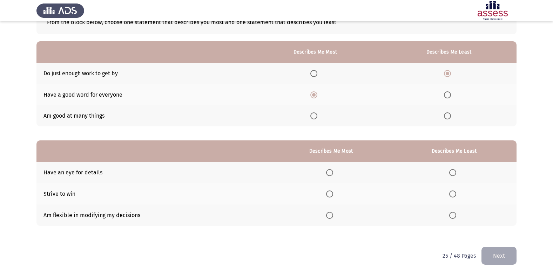
scroll to position [53, 0]
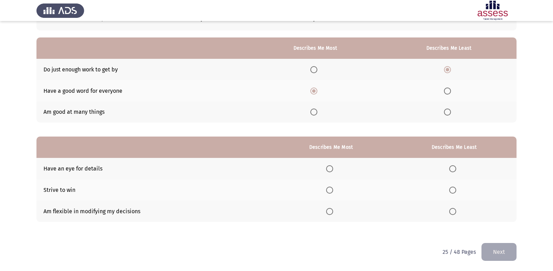
click at [327, 166] on span "Select an option" at bounding box center [329, 168] width 7 height 7
click at [327, 166] on input "Select an option" at bounding box center [329, 168] width 7 height 7
click at [453, 209] on span "Select an option" at bounding box center [452, 211] width 7 height 7
click at [453, 209] on input "Select an option" at bounding box center [452, 211] width 7 height 7
click at [493, 247] on button "Next" at bounding box center [498, 252] width 35 height 18
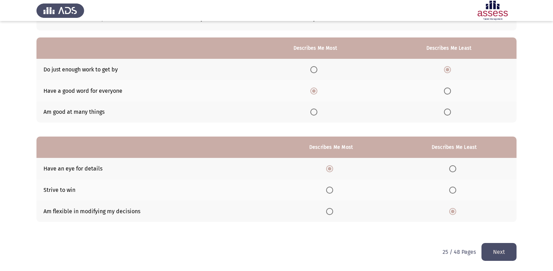
scroll to position [0, 0]
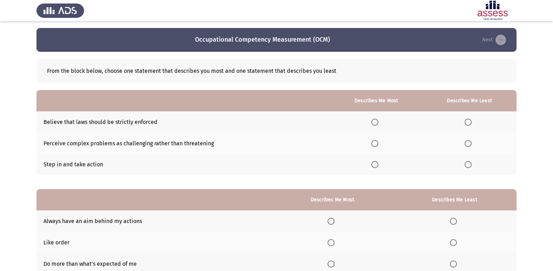
click at [467, 122] on span "Select an option" at bounding box center [467, 122] width 7 height 7
click at [467, 122] on input "Select an option" at bounding box center [467, 122] width 7 height 7
click at [375, 163] on span "Select an option" at bounding box center [374, 164] width 7 height 7
click at [375, 163] on input "Select an option" at bounding box center [374, 164] width 7 height 7
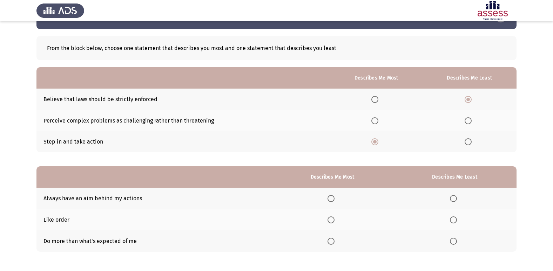
scroll to position [35, 0]
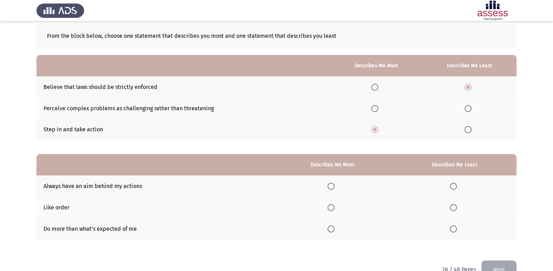
click at [334, 207] on span "Select an option" at bounding box center [330, 207] width 7 height 7
click at [334, 207] on input "Select an option" at bounding box center [330, 207] width 7 height 7
click at [453, 186] on span "Select an option" at bounding box center [453, 186] width 7 height 7
click at [453, 186] on input "Select an option" at bounding box center [453, 186] width 7 height 7
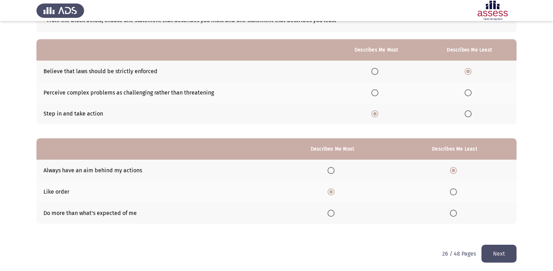
scroll to position [53, 0]
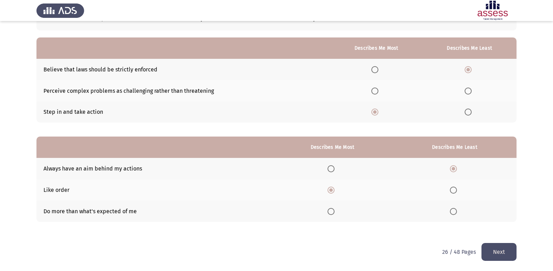
click at [491, 253] on button "Next" at bounding box center [498, 252] width 35 height 18
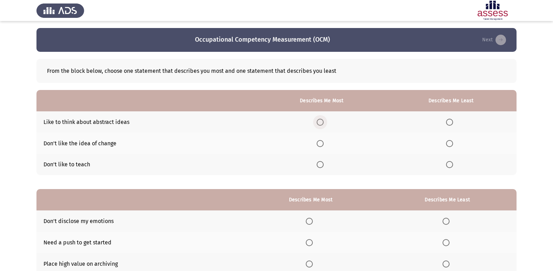
click at [319, 120] on span "Select an option" at bounding box center [319, 122] width 7 height 7
click at [319, 120] on input "Select an option" at bounding box center [319, 122] width 7 height 7
click at [448, 144] on span "Select an option" at bounding box center [449, 143] width 7 height 7
click at [448, 144] on input "Select an option" at bounding box center [449, 143] width 7 height 7
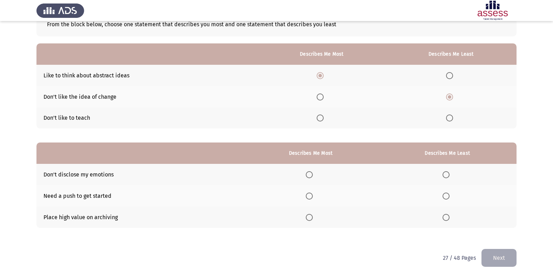
scroll to position [53, 0]
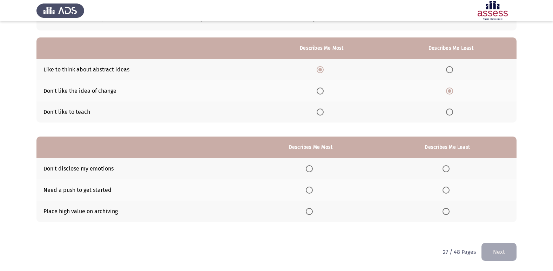
click at [449, 212] on span "Select an option" at bounding box center [445, 211] width 7 height 7
click at [449, 212] on input "Select an option" at bounding box center [445, 211] width 7 height 7
click at [309, 166] on span "Select an option" at bounding box center [309, 168] width 7 height 7
click at [309, 166] on input "Select an option" at bounding box center [309, 168] width 7 height 7
click at [488, 252] on button "Next" at bounding box center [498, 252] width 35 height 18
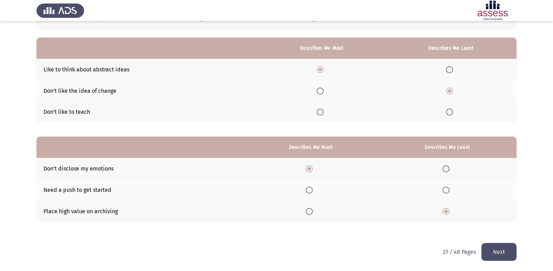
scroll to position [0, 0]
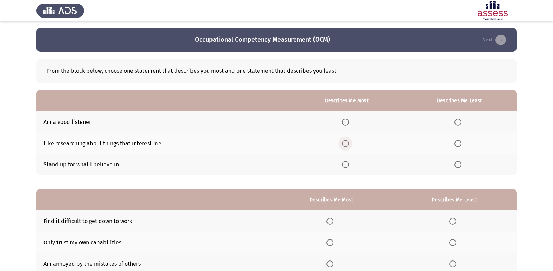
click at [347, 141] on span "Select an option" at bounding box center [345, 143] width 7 height 7
click at [347, 141] on input "Select an option" at bounding box center [345, 143] width 7 height 7
click at [462, 123] on label "Select an option" at bounding box center [459, 122] width 10 height 7
click at [461, 123] on input "Select an option" at bounding box center [457, 122] width 7 height 7
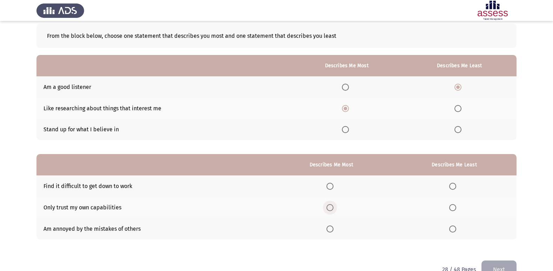
click at [331, 205] on span "Select an option" at bounding box center [329, 207] width 7 height 7
click at [331, 205] on input "Select an option" at bounding box center [329, 207] width 7 height 7
click at [452, 230] on span "Select an option" at bounding box center [452, 229] width 7 height 7
click at [452, 230] on input "Select an option" at bounding box center [452, 229] width 7 height 7
click at [498, 266] on button "Next" at bounding box center [498, 270] width 35 height 18
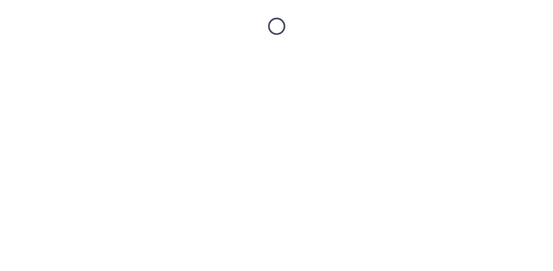
scroll to position [0, 0]
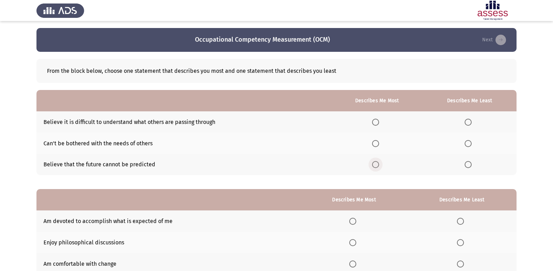
click at [375, 165] on span "Select an option" at bounding box center [375, 164] width 7 height 7
click at [375, 165] on input "Select an option" at bounding box center [375, 164] width 7 height 7
click at [466, 143] on span "Select an option" at bounding box center [467, 143] width 7 height 7
click at [466, 143] on input "Select an option" at bounding box center [467, 143] width 7 height 7
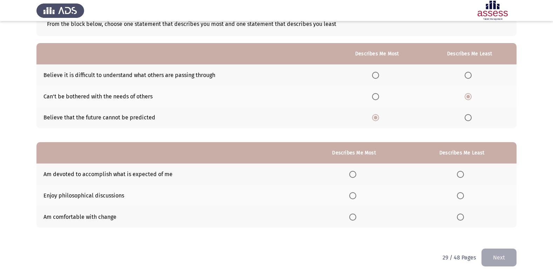
scroll to position [53, 0]
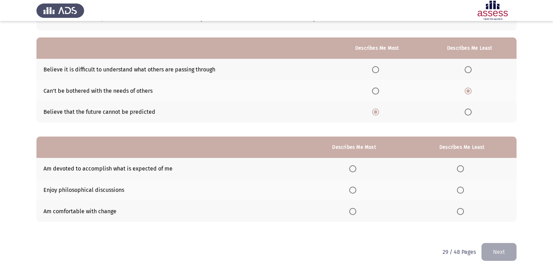
click at [354, 209] on span "Select an option" at bounding box center [352, 211] width 7 height 7
click at [354, 209] on input "Select an option" at bounding box center [352, 211] width 7 height 7
click at [461, 170] on span "Select an option" at bounding box center [460, 168] width 7 height 7
click at [461, 170] on input "Select an option" at bounding box center [460, 168] width 7 height 7
click at [493, 253] on button "Next" at bounding box center [498, 252] width 35 height 18
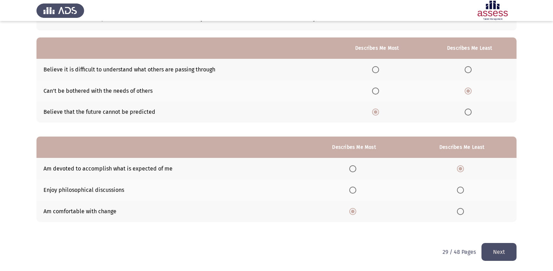
scroll to position [0, 0]
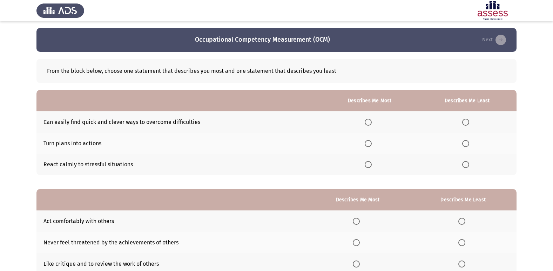
click at [367, 141] on span "Select an option" at bounding box center [367, 143] width 7 height 7
click at [367, 141] on input "Select an option" at bounding box center [367, 143] width 7 height 7
click at [466, 165] on span "Select an option" at bounding box center [465, 164] width 7 height 7
click at [466, 165] on input "Select an option" at bounding box center [465, 164] width 7 height 7
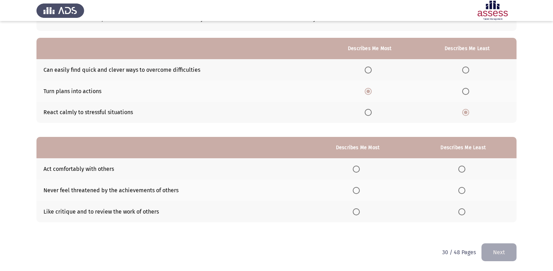
scroll to position [53, 0]
click at [357, 190] on span "Select an option" at bounding box center [356, 190] width 7 height 7
click at [357, 190] on input "Select an option" at bounding box center [356, 190] width 7 height 7
click at [461, 212] on span "Select an option" at bounding box center [461, 212] width 0 height 0
click at [462, 211] on input "Select an option" at bounding box center [461, 211] width 7 height 7
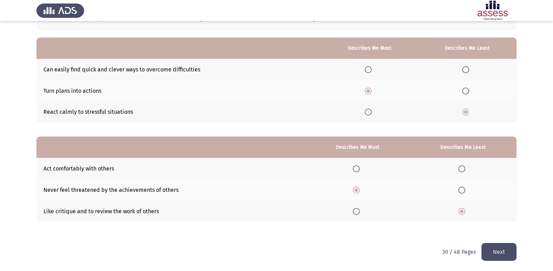
click at [496, 250] on button "Next" at bounding box center [498, 252] width 35 height 18
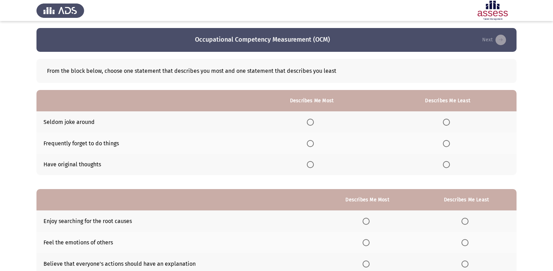
click at [447, 144] on span "Select an option" at bounding box center [446, 143] width 7 height 7
click at [447, 144] on input "Select an option" at bounding box center [446, 143] width 7 height 7
click at [310, 166] on span "Select an option" at bounding box center [310, 164] width 7 height 7
click at [310, 166] on input "Select an option" at bounding box center [310, 164] width 7 height 7
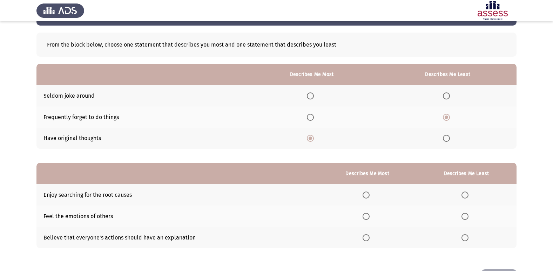
scroll to position [53, 0]
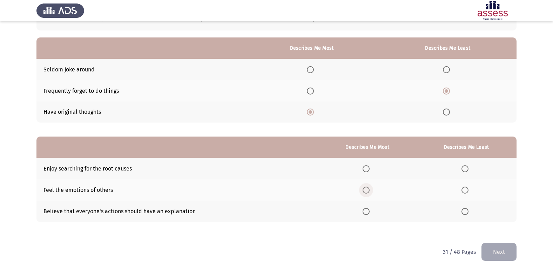
click at [367, 190] on span "Select an option" at bounding box center [365, 190] width 7 height 7
click at [367, 190] on input "Select an option" at bounding box center [365, 190] width 7 height 7
click at [463, 171] on span "Select an option" at bounding box center [464, 168] width 7 height 7
click at [463, 171] on input "Select an option" at bounding box center [464, 168] width 7 height 7
click at [493, 254] on button "Next" at bounding box center [498, 252] width 35 height 18
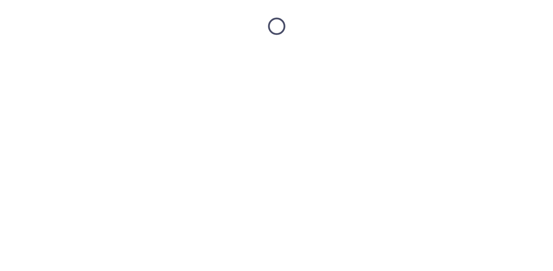
scroll to position [0, 0]
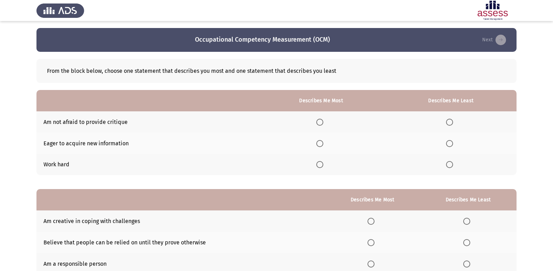
click at [320, 166] on span "Select an option" at bounding box center [319, 164] width 7 height 7
click at [320, 166] on input "Select an option" at bounding box center [319, 164] width 7 height 7
click at [451, 119] on span "Select an option" at bounding box center [449, 122] width 7 height 7
click at [451, 119] on input "Select an option" at bounding box center [449, 122] width 7 height 7
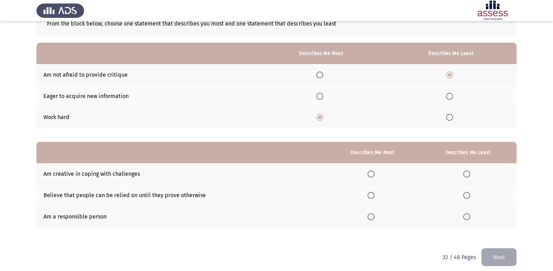
scroll to position [53, 0]
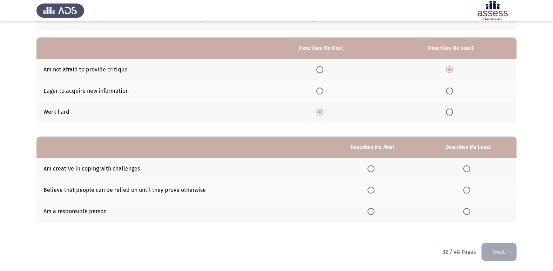
click at [369, 211] on span "Select an option" at bounding box center [370, 211] width 7 height 7
click at [369, 211] on input "Select an option" at bounding box center [370, 211] width 7 height 7
click at [466, 191] on span "Select an option" at bounding box center [466, 190] width 7 height 7
click at [466, 191] on input "Select an option" at bounding box center [466, 190] width 7 height 7
click at [504, 254] on button "Next" at bounding box center [498, 252] width 35 height 18
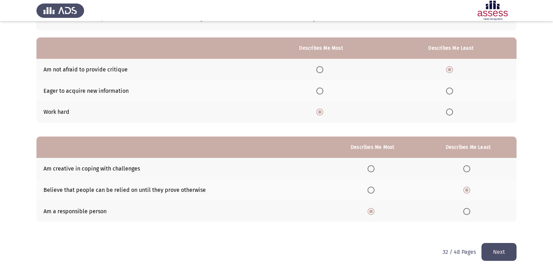
scroll to position [0, 0]
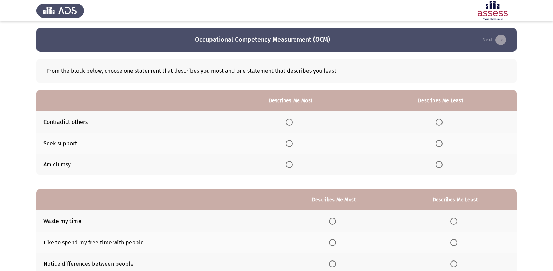
click at [441, 119] on span "Select an option" at bounding box center [438, 122] width 7 height 7
click at [441, 119] on input "Select an option" at bounding box center [438, 122] width 7 height 7
click at [295, 143] on label "Select an option" at bounding box center [291, 143] width 10 height 7
click at [293, 143] on input "Select an option" at bounding box center [289, 143] width 7 height 7
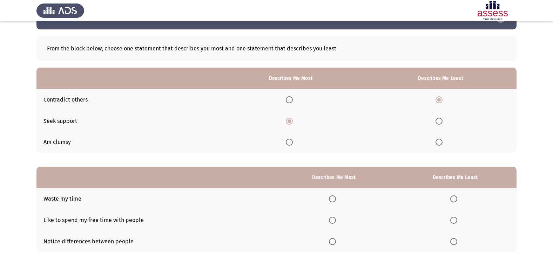
scroll to position [53, 0]
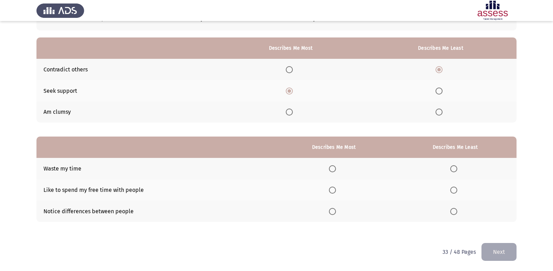
click at [452, 169] on span "Select an option" at bounding box center [453, 168] width 7 height 7
click at [452, 169] on input "Select an option" at bounding box center [453, 168] width 7 height 7
click at [333, 191] on span "Select an option" at bounding box center [332, 190] width 7 height 7
click at [333, 191] on input "Select an option" at bounding box center [332, 190] width 7 height 7
click at [493, 251] on button "Next" at bounding box center [498, 252] width 35 height 18
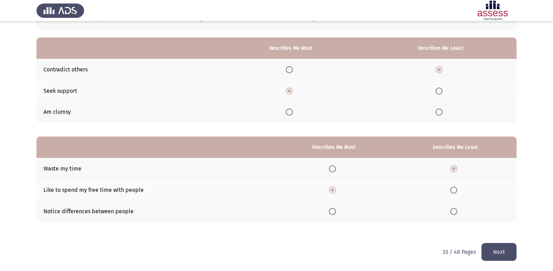
scroll to position [0, 0]
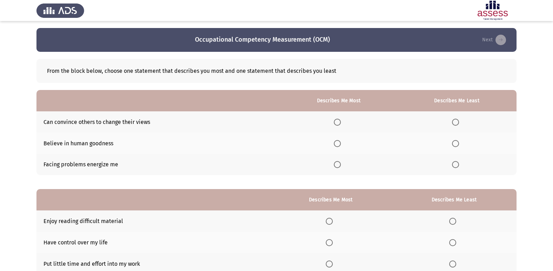
click at [341, 145] on span "Select an option" at bounding box center [337, 143] width 7 height 7
click at [341, 145] on input "Select an option" at bounding box center [337, 143] width 7 height 7
click at [455, 168] on span "Select an option" at bounding box center [455, 164] width 7 height 7
click at [455, 168] on input "Select an option" at bounding box center [455, 164] width 7 height 7
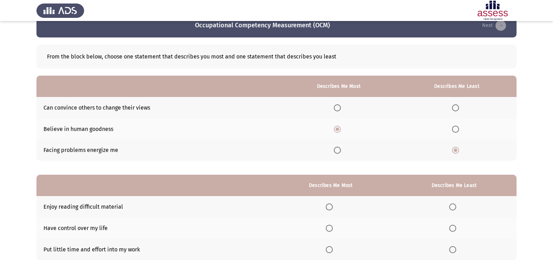
scroll to position [35, 0]
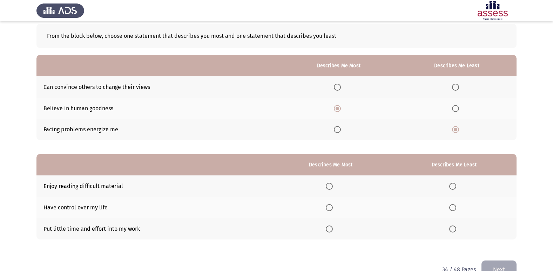
click at [450, 186] on span "Select an option" at bounding box center [452, 186] width 7 height 7
click at [450, 186] on input "Select an option" at bounding box center [452, 186] width 7 height 7
click at [333, 229] on span "Select an option" at bounding box center [329, 229] width 7 height 7
click at [333, 229] on input "Select an option" at bounding box center [329, 229] width 7 height 7
click at [332, 207] on span "Select an option" at bounding box center [329, 207] width 7 height 7
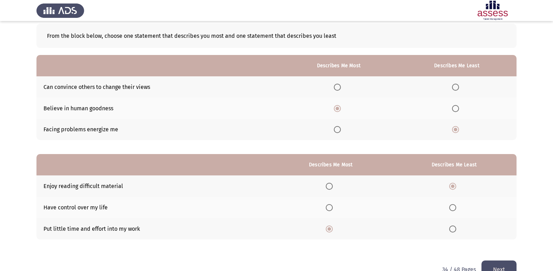
click at [332, 207] on input "Select an option" at bounding box center [329, 207] width 7 height 7
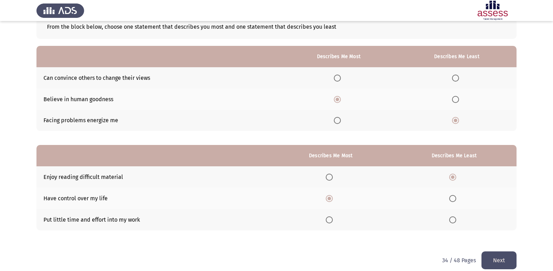
scroll to position [53, 0]
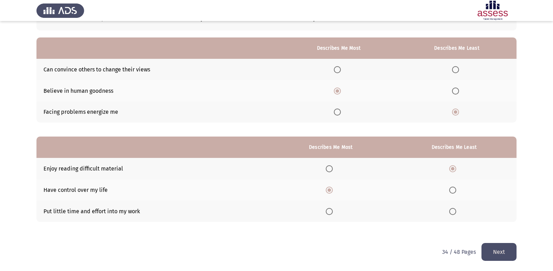
click at [495, 247] on button "Next" at bounding box center [498, 252] width 35 height 18
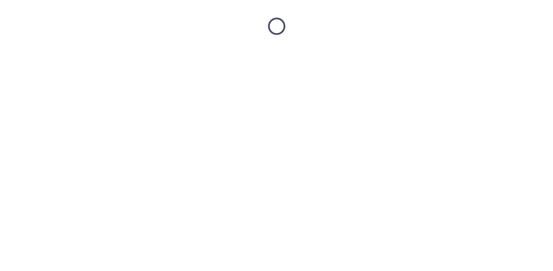
scroll to position [0, 0]
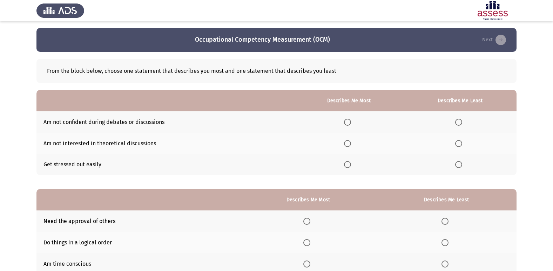
click at [458, 123] on span "Select an option" at bounding box center [458, 122] width 7 height 7
click at [458, 123] on input "Select an option" at bounding box center [458, 122] width 7 height 7
click at [350, 141] on span "Select an option" at bounding box center [347, 143] width 7 height 7
click at [350, 141] on input "Select an option" at bounding box center [347, 143] width 7 height 7
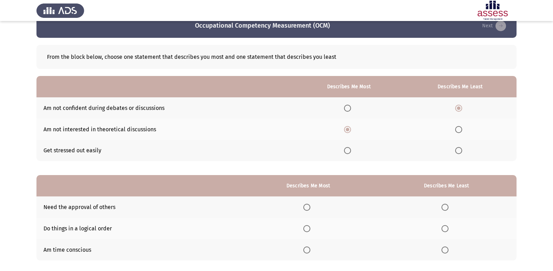
scroll to position [35, 0]
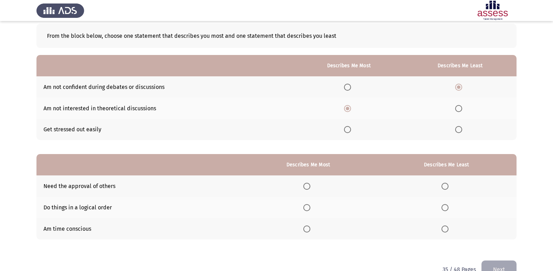
click at [445, 186] on span "Select an option" at bounding box center [445, 186] width 0 height 0
click at [445, 186] on input "Select an option" at bounding box center [444, 186] width 7 height 7
click at [307, 207] on span "Select an option" at bounding box center [306, 207] width 7 height 7
click at [307, 207] on input "Select an option" at bounding box center [306, 207] width 7 height 7
click at [494, 265] on button "Next" at bounding box center [498, 270] width 35 height 18
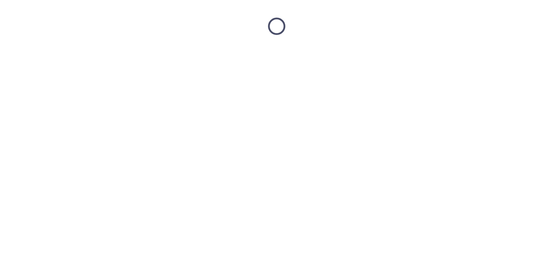
scroll to position [0, 0]
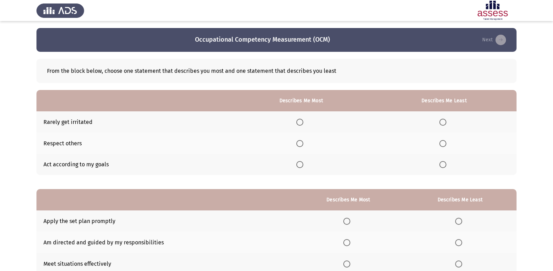
click at [302, 145] on span "Select an option" at bounding box center [299, 143] width 7 height 7
click at [302, 145] on input "Select an option" at bounding box center [299, 143] width 7 height 7
click at [442, 119] on span "Select an option" at bounding box center [442, 122] width 7 height 7
click at [442, 119] on input "Select an option" at bounding box center [442, 122] width 7 height 7
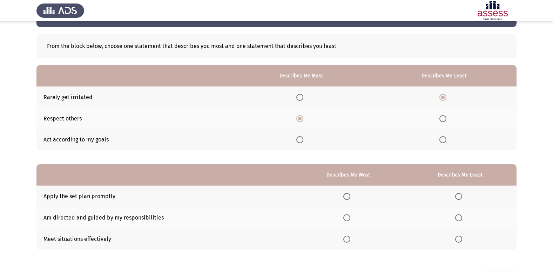
scroll to position [35, 0]
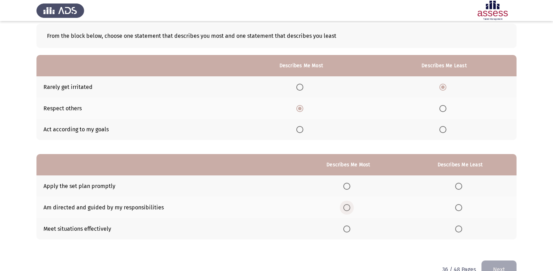
click at [350, 206] on span "Select an option" at bounding box center [346, 207] width 7 height 7
click at [350, 206] on input "Select an option" at bounding box center [346, 207] width 7 height 7
drag, startPoint x: 458, startPoint y: 186, endPoint x: 494, endPoint y: 249, distance: 72.5
click at [459, 187] on span "Select an option" at bounding box center [458, 186] width 7 height 7
click at [459, 187] on input "Select an option" at bounding box center [458, 186] width 7 height 7
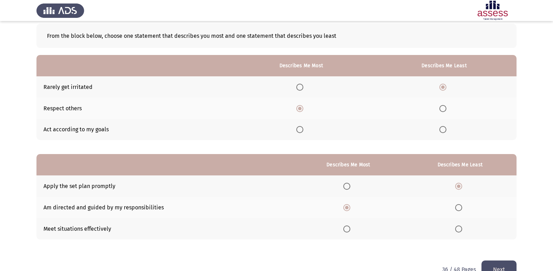
click at [495, 265] on button "Next" at bounding box center [498, 270] width 35 height 18
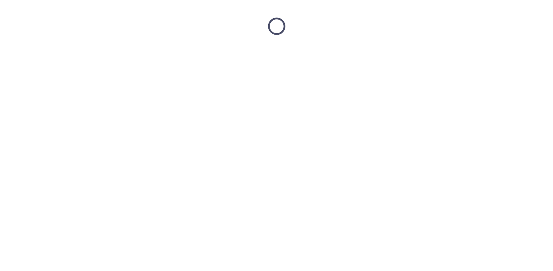
scroll to position [0, 0]
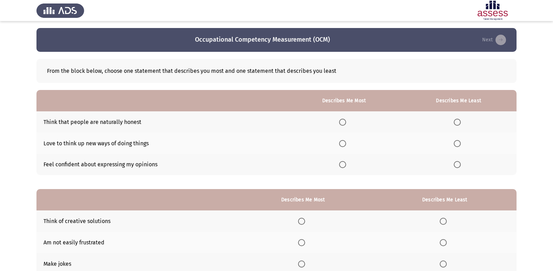
click at [343, 164] on span "Select an option" at bounding box center [342, 164] width 7 height 7
click at [343, 164] on input "Select an option" at bounding box center [342, 164] width 7 height 7
click at [455, 121] on span "Select an option" at bounding box center [456, 122] width 7 height 7
click at [455, 121] on input "Select an option" at bounding box center [456, 122] width 7 height 7
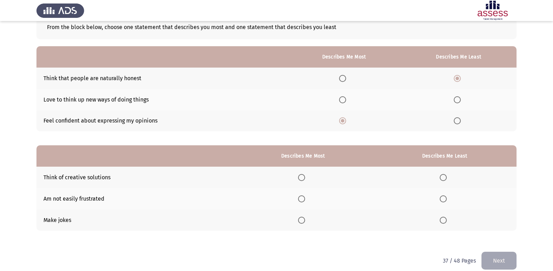
scroll to position [53, 0]
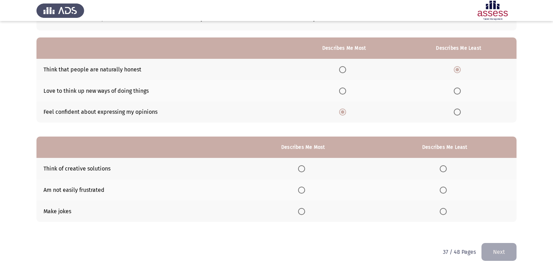
click at [443, 187] on span "Select an option" at bounding box center [442, 190] width 7 height 7
click at [443, 187] on input "Select an option" at bounding box center [442, 190] width 7 height 7
click at [303, 170] on span "Select an option" at bounding box center [301, 168] width 7 height 7
click at [303, 170] on input "Select an option" at bounding box center [301, 168] width 7 height 7
click at [495, 249] on button "Next" at bounding box center [498, 252] width 35 height 18
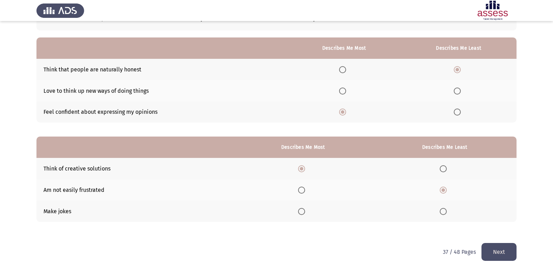
scroll to position [0, 0]
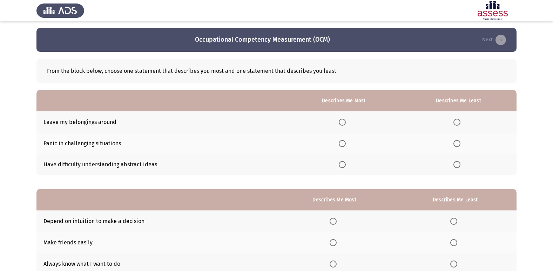
click at [460, 121] on span "Select an option" at bounding box center [456, 122] width 7 height 7
click at [460, 121] on input "Select an option" at bounding box center [456, 122] width 7 height 7
click at [344, 164] on span "Select an option" at bounding box center [341, 164] width 7 height 7
click at [344, 164] on input "Select an option" at bounding box center [341, 164] width 7 height 7
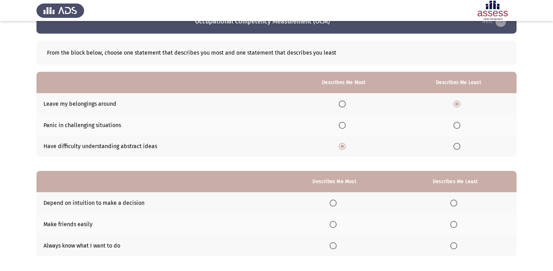
scroll to position [35, 0]
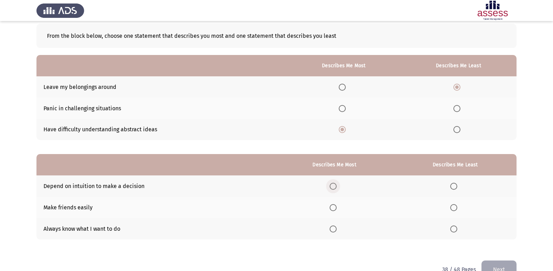
click at [336, 185] on span "Select an option" at bounding box center [332, 186] width 7 height 7
click at [336, 185] on input "Select an option" at bounding box center [332, 186] width 7 height 7
click at [453, 226] on span "Select an option" at bounding box center [453, 229] width 7 height 7
click at [453, 226] on input "Select an option" at bounding box center [453, 229] width 7 height 7
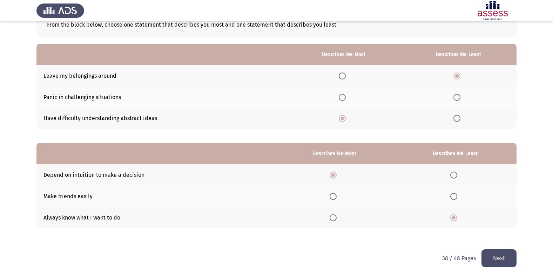
scroll to position [53, 0]
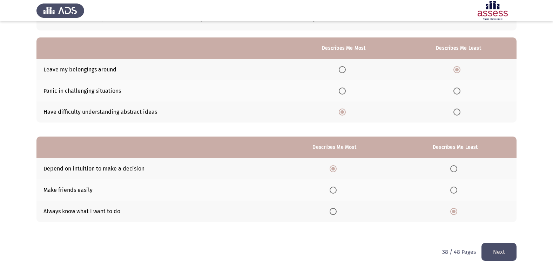
click at [332, 211] on span "Select an option" at bounding box center [332, 211] width 7 height 7
click at [332, 211] on input "Select an option" at bounding box center [332, 211] width 7 height 7
click at [453, 169] on span "Select an option" at bounding box center [453, 168] width 7 height 7
click at [453, 169] on input "Select an option" at bounding box center [453, 168] width 7 height 7
click at [500, 251] on button "Next" at bounding box center [498, 252] width 35 height 18
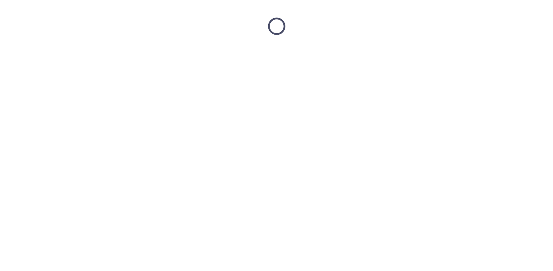
scroll to position [0, 0]
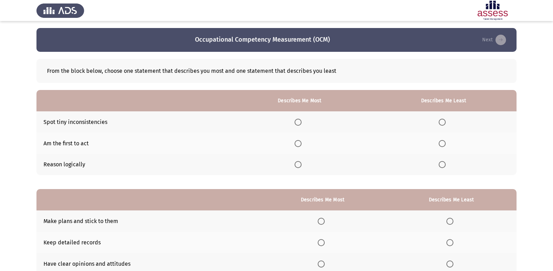
click at [301, 143] on span "Select an option" at bounding box center [297, 143] width 7 height 7
click at [301, 143] on input "Select an option" at bounding box center [297, 143] width 7 height 7
click at [445, 122] on span "Select an option" at bounding box center [441, 122] width 7 height 7
click at [445, 122] on input "Select an option" at bounding box center [441, 122] width 7 height 7
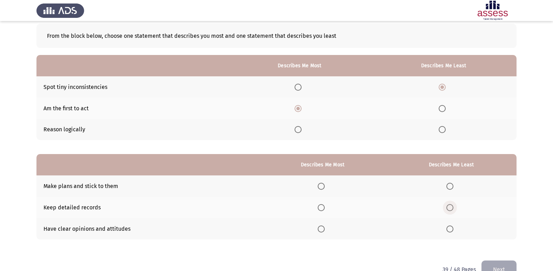
click at [452, 209] on span "Select an option" at bounding box center [449, 207] width 7 height 7
click at [452, 209] on input "Select an option" at bounding box center [449, 207] width 7 height 7
click at [319, 226] on span "Select an option" at bounding box center [320, 229] width 7 height 7
click at [319, 226] on input "Select an option" at bounding box center [320, 229] width 7 height 7
click at [491, 264] on button "Next" at bounding box center [498, 270] width 35 height 18
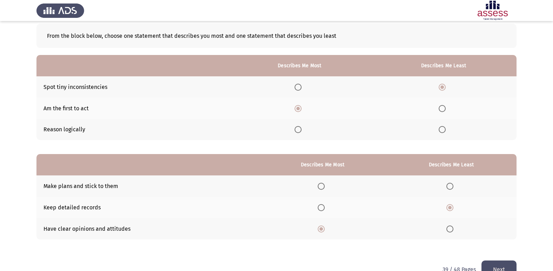
scroll to position [0, 0]
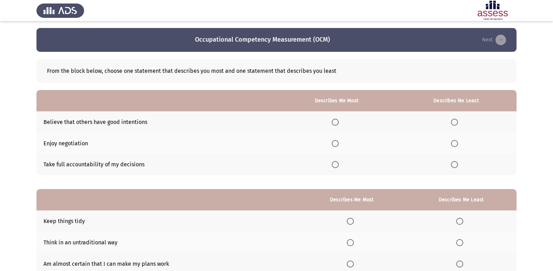
click at [454, 121] on span "Select an option" at bounding box center [454, 122] width 7 height 7
click at [454, 121] on input "Select an option" at bounding box center [454, 122] width 7 height 7
click at [453, 141] on span "Select an option" at bounding box center [454, 143] width 7 height 7
click at [453, 141] on input "Select an option" at bounding box center [454, 143] width 7 height 7
click at [338, 163] on span "Select an option" at bounding box center [334, 164] width 7 height 7
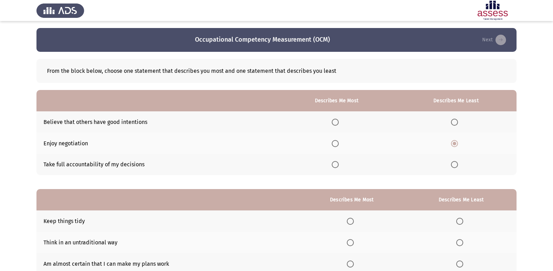
click at [338, 163] on input "Select an option" at bounding box center [334, 164] width 7 height 7
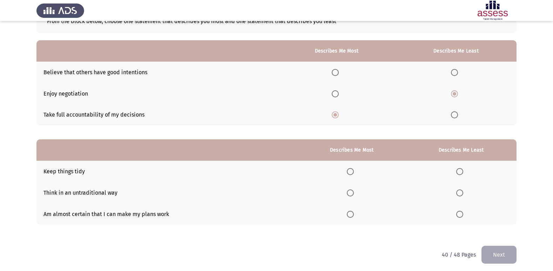
scroll to position [53, 0]
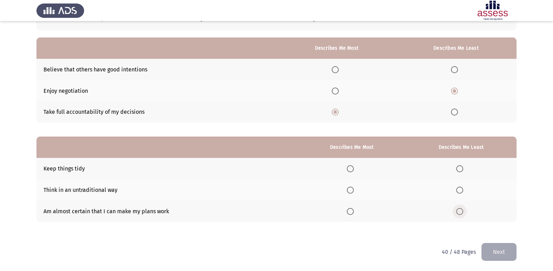
click at [460, 209] on span "Select an option" at bounding box center [459, 211] width 7 height 7
click at [460, 209] on input "Select an option" at bounding box center [459, 211] width 7 height 7
click at [351, 168] on span "Select an option" at bounding box center [350, 168] width 7 height 7
click at [351, 168] on input "Select an option" at bounding box center [350, 168] width 7 height 7
click at [504, 258] on button "Next" at bounding box center [498, 252] width 35 height 18
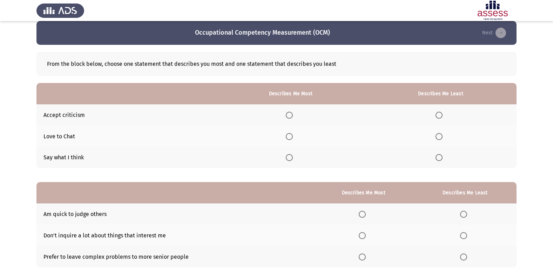
scroll to position [0, 0]
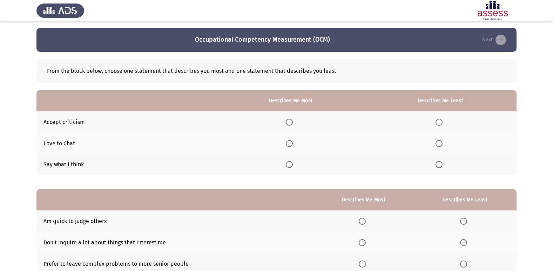
click at [290, 118] on th at bounding box center [291, 121] width 148 height 21
click at [290, 121] on span "Select an option" at bounding box center [289, 122] width 7 height 7
click at [290, 121] on input "Select an option" at bounding box center [289, 122] width 7 height 7
click at [439, 143] on span "Select an option" at bounding box center [438, 143] width 7 height 7
click at [439, 143] on input "Select an option" at bounding box center [438, 143] width 7 height 7
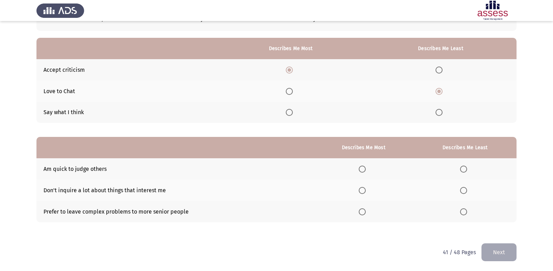
scroll to position [53, 0]
click at [466, 167] on span "Select an option" at bounding box center [463, 168] width 7 height 7
click at [466, 167] on input "Select an option" at bounding box center [463, 168] width 7 height 7
click at [365, 212] on span "Select an option" at bounding box center [361, 211] width 7 height 7
click at [365, 212] on input "Select an option" at bounding box center [361, 211] width 7 height 7
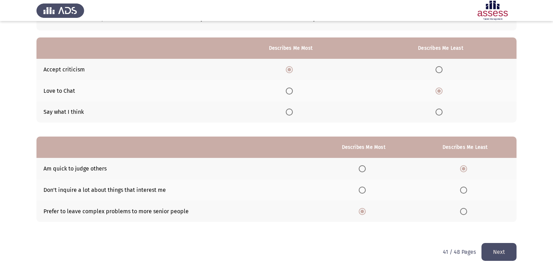
click at [361, 168] on span "Select an option" at bounding box center [361, 168] width 7 height 7
click at [361, 168] on input "Select an option" at bounding box center [361, 168] width 7 height 7
click at [463, 187] on span "Select an option" at bounding box center [463, 190] width 7 height 7
click at [463, 187] on input "Select an option" at bounding box center [463, 190] width 7 height 7
click at [495, 252] on button "Next" at bounding box center [498, 252] width 35 height 18
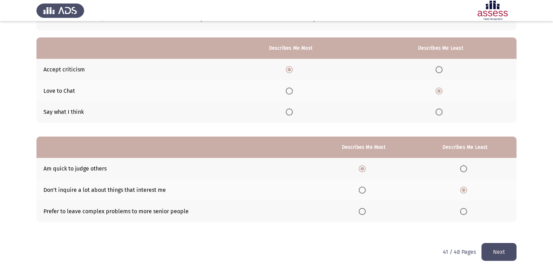
scroll to position [0, 0]
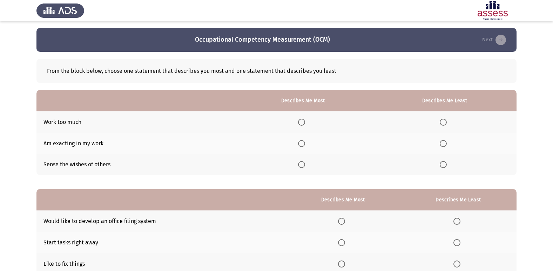
click at [305, 123] on span "Select an option" at bounding box center [301, 122] width 7 height 7
click at [305, 123] on input "Select an option" at bounding box center [301, 122] width 7 height 7
click at [441, 164] on span "Select an option" at bounding box center [442, 164] width 7 height 7
click at [441, 164] on input "Select an option" at bounding box center [442, 164] width 7 height 7
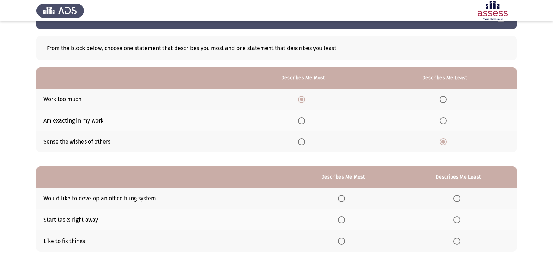
scroll to position [53, 0]
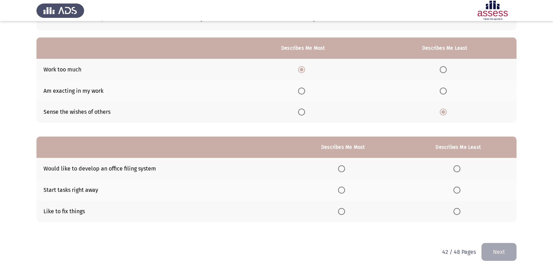
click at [458, 167] on span "Select an option" at bounding box center [456, 168] width 7 height 7
click at [458, 167] on input "Select an option" at bounding box center [456, 168] width 7 height 7
click at [345, 188] on span "Select an option" at bounding box center [341, 190] width 7 height 7
click at [345, 188] on input "Select an option" at bounding box center [341, 190] width 7 height 7
click at [507, 251] on button "Next" at bounding box center [498, 252] width 35 height 18
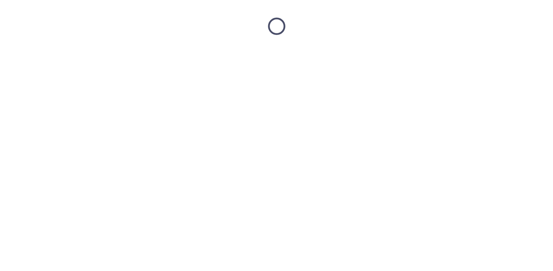
scroll to position [0, 0]
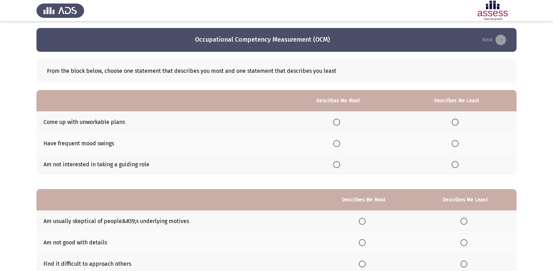
click at [455, 122] on span "Select an option" at bounding box center [454, 122] width 7 height 7
click at [455, 122] on input "Select an option" at bounding box center [454, 122] width 7 height 7
click at [338, 145] on span "Select an option" at bounding box center [336, 143] width 7 height 7
click at [338, 145] on input "Select an option" at bounding box center [336, 143] width 7 height 7
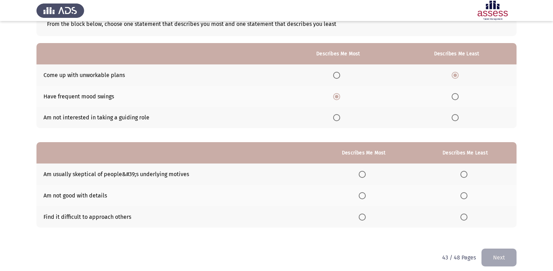
scroll to position [53, 0]
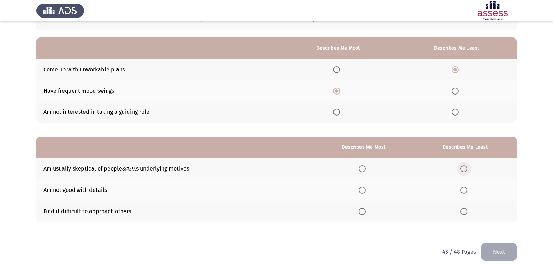
click at [465, 167] on span "Select an option" at bounding box center [463, 168] width 7 height 7
click at [465, 167] on input "Select an option" at bounding box center [463, 168] width 7 height 7
click at [362, 190] on span "Select an option" at bounding box center [361, 190] width 7 height 7
click at [362, 190] on input "Select an option" at bounding box center [361, 190] width 7 height 7
click at [363, 214] on span "Select an option" at bounding box center [361, 211] width 7 height 7
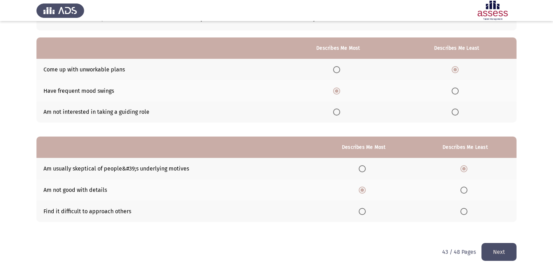
click at [363, 214] on input "Select an option" at bounding box center [361, 211] width 7 height 7
click at [490, 252] on button "Next" at bounding box center [498, 252] width 35 height 18
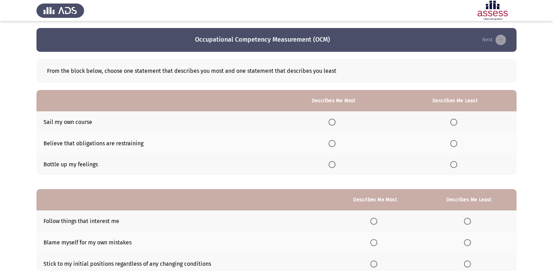
click at [452, 146] on span "Select an option" at bounding box center [453, 143] width 7 height 7
click at [452, 146] on input "Select an option" at bounding box center [453, 143] width 7 height 7
click at [334, 163] on span "Select an option" at bounding box center [331, 164] width 7 height 7
click at [334, 163] on input "Select an option" at bounding box center [331, 164] width 7 height 7
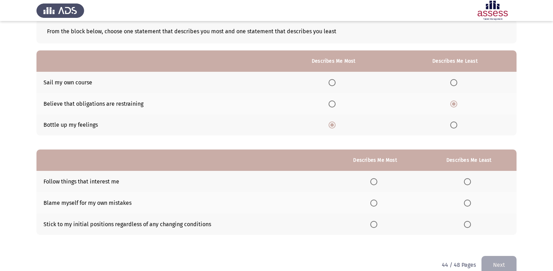
scroll to position [53, 0]
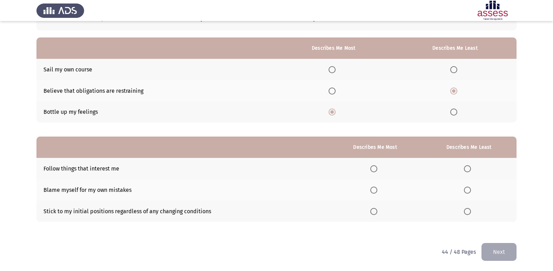
click at [374, 190] on span "Select an option" at bounding box center [373, 190] width 7 height 7
click at [374, 190] on input "Select an option" at bounding box center [373, 190] width 7 height 7
click at [465, 212] on span "Select an option" at bounding box center [467, 211] width 7 height 7
click at [465, 212] on input "Select an option" at bounding box center [467, 211] width 7 height 7
click at [499, 256] on button "Next" at bounding box center [498, 252] width 35 height 18
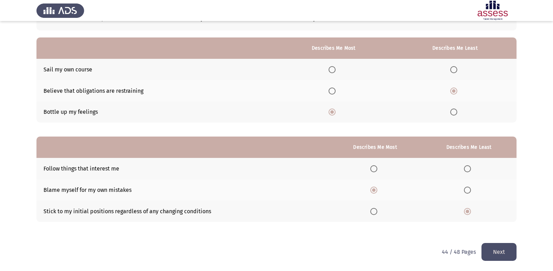
scroll to position [0, 0]
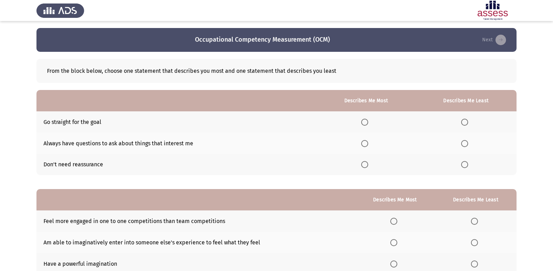
click at [367, 166] on span "Select an option" at bounding box center [364, 164] width 7 height 7
click at [367, 166] on input "Select an option" at bounding box center [364, 164] width 7 height 7
click at [464, 123] on span "Select an option" at bounding box center [464, 122] width 7 height 7
click at [464, 123] on input "Select an option" at bounding box center [464, 122] width 7 height 7
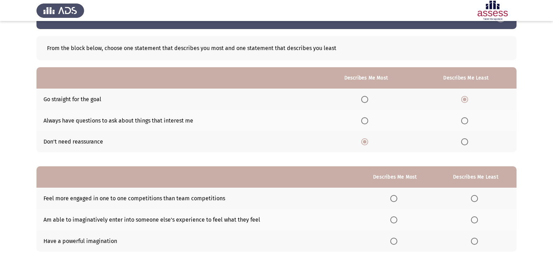
scroll to position [35, 0]
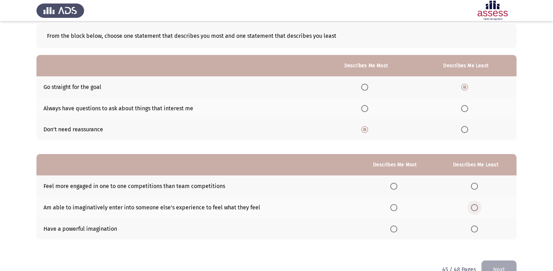
click at [474, 205] on span "Select an option" at bounding box center [474, 207] width 7 height 7
click at [474, 205] on input "Select an option" at bounding box center [474, 207] width 7 height 7
click at [392, 230] on span "Select an option" at bounding box center [393, 229] width 7 height 7
click at [392, 230] on input "Select an option" at bounding box center [393, 229] width 7 height 7
click at [475, 206] on span "Select an option" at bounding box center [474, 208] width 4 height 4
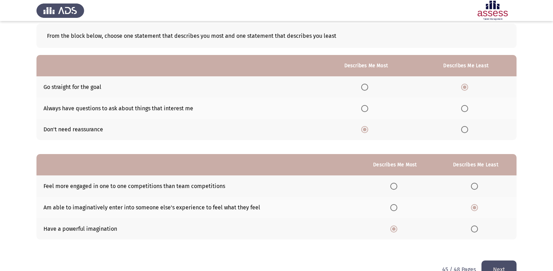
click at [475, 206] on input "Select an option" at bounding box center [474, 207] width 7 height 7
click at [475, 185] on span "Select an option" at bounding box center [474, 186] width 7 height 7
click at [475, 185] on input "Select an option" at bounding box center [474, 186] width 7 height 7
click at [497, 265] on button "Next" at bounding box center [498, 270] width 35 height 18
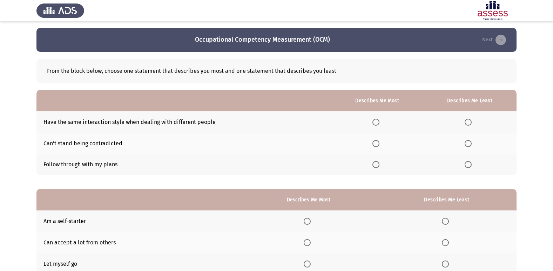
click at [471, 121] on span "Select an option" at bounding box center [467, 122] width 7 height 7
click at [471, 121] on input "Select an option" at bounding box center [467, 122] width 7 height 7
click at [375, 167] on span "Select an option" at bounding box center [375, 164] width 7 height 7
click at [375, 167] on input "Select an option" at bounding box center [375, 164] width 7 height 7
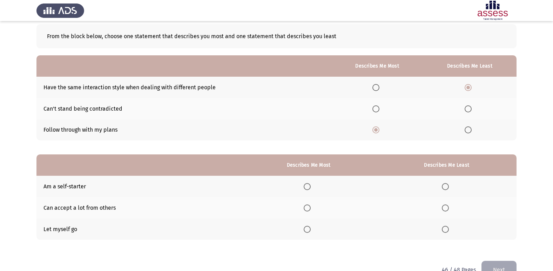
scroll to position [35, 0]
click at [305, 186] on span "Select an option" at bounding box center [306, 186] width 7 height 7
click at [305, 186] on input "Select an option" at bounding box center [306, 186] width 7 height 7
click at [448, 210] on span "Select an option" at bounding box center [445, 207] width 7 height 7
click at [448, 210] on input "Select an option" at bounding box center [445, 207] width 7 height 7
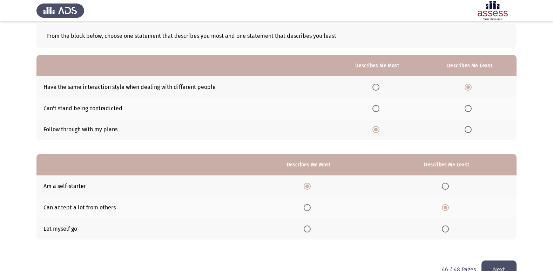
click at [497, 269] on button "Next" at bounding box center [498, 270] width 35 height 18
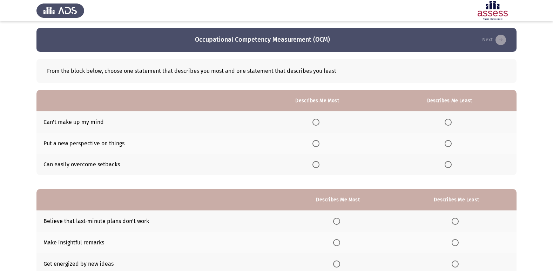
click at [449, 123] on span "Select an option" at bounding box center [447, 122] width 7 height 7
click at [449, 123] on input "Select an option" at bounding box center [447, 122] width 7 height 7
click at [317, 143] on span "Select an option" at bounding box center [315, 143] width 7 height 7
click at [317, 143] on input "Select an option" at bounding box center [315, 143] width 7 height 7
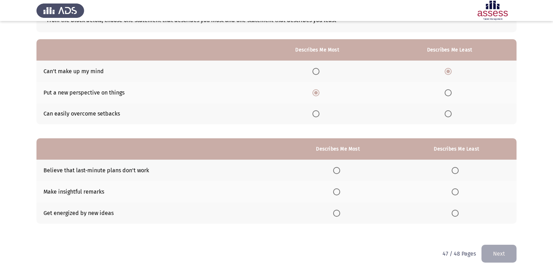
scroll to position [53, 0]
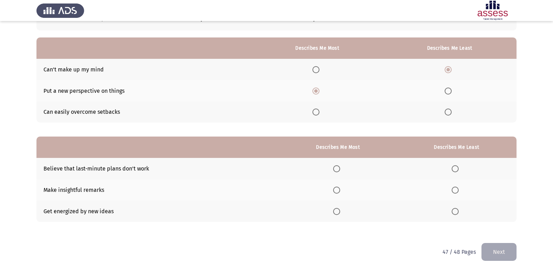
click at [338, 211] on span "Select an option" at bounding box center [336, 211] width 7 height 7
click at [338, 211] on input "Select an option" at bounding box center [336, 211] width 7 height 7
click at [456, 166] on span "Select an option" at bounding box center [454, 168] width 7 height 7
click at [456, 166] on input "Select an option" at bounding box center [454, 168] width 7 height 7
click at [491, 252] on button "Next" at bounding box center [498, 252] width 35 height 18
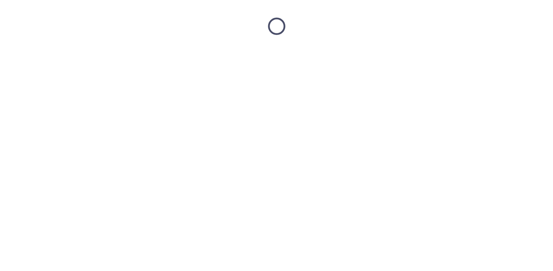
scroll to position [0, 0]
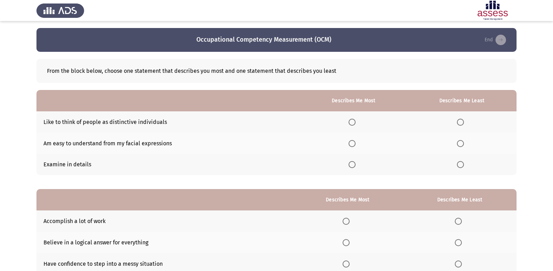
click at [352, 143] on span "Select an option" at bounding box center [351, 143] width 7 height 7
click at [352, 143] on input "Select an option" at bounding box center [351, 143] width 7 height 7
click at [461, 167] on span "Select an option" at bounding box center [460, 164] width 7 height 7
click at [461, 167] on input "Select an option" at bounding box center [460, 164] width 7 height 7
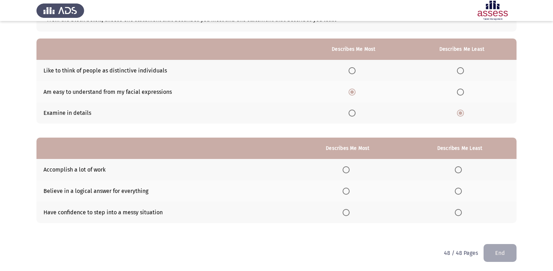
scroll to position [53, 0]
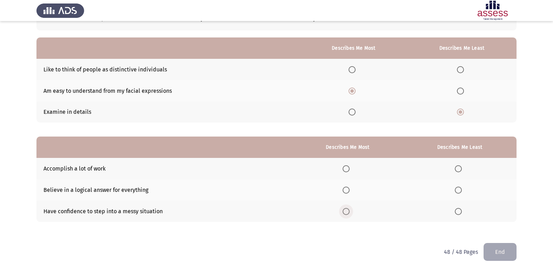
click at [348, 211] on span "Select an option" at bounding box center [345, 211] width 7 height 7
click at [348, 211] on input "Select an option" at bounding box center [345, 211] width 7 height 7
click at [459, 189] on span "Select an option" at bounding box center [457, 190] width 7 height 7
click at [459, 189] on input "Select an option" at bounding box center [457, 190] width 7 height 7
click at [494, 246] on button "End" at bounding box center [499, 252] width 33 height 18
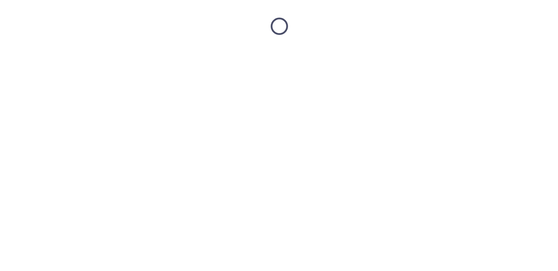
scroll to position [0, 0]
